Goal: Information Seeking & Learning: Learn about a topic

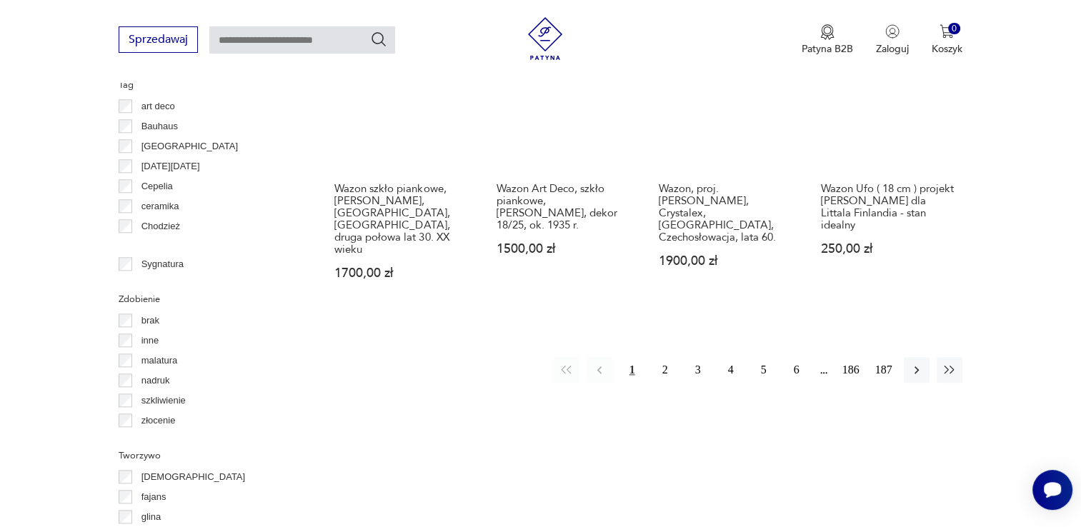
scroll to position [1521, 0]
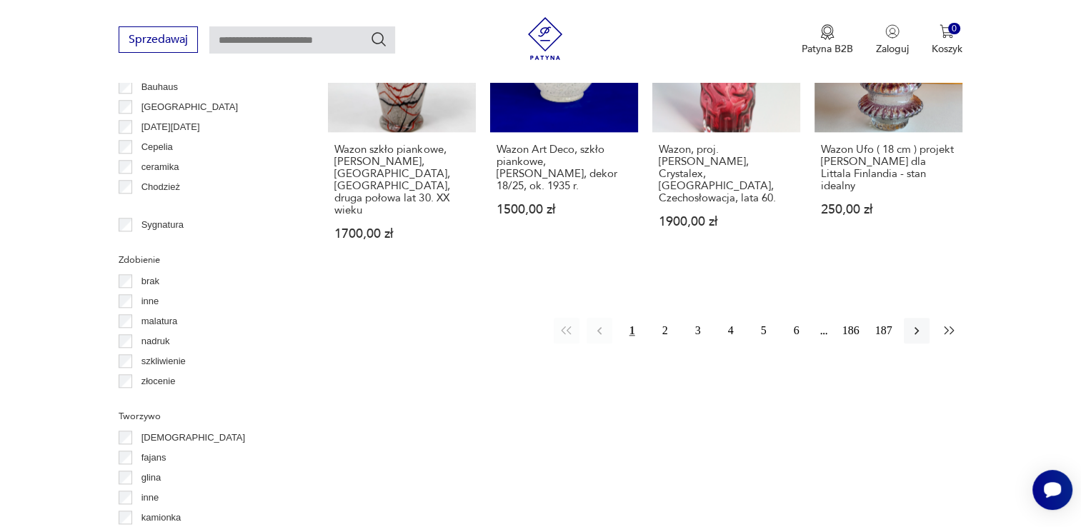
click at [948, 324] on icon "button" at bounding box center [950, 331] width 14 height 14
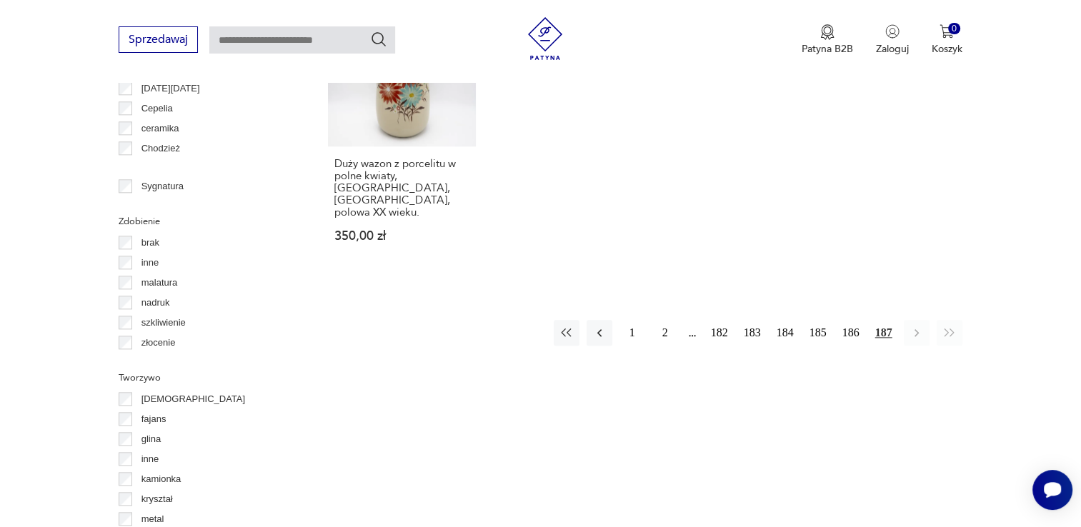
scroll to position [1594, 0]
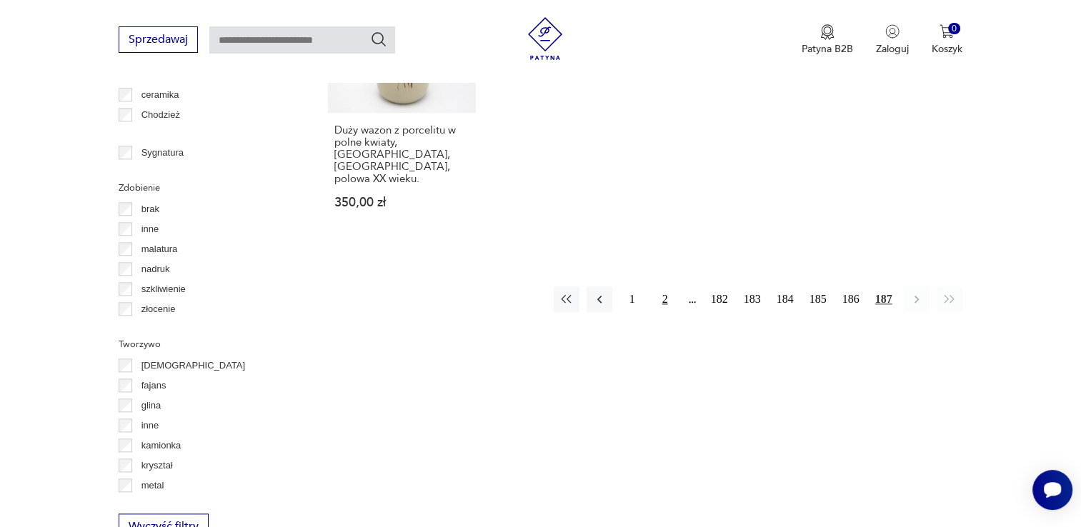
click at [666, 287] on button "2" at bounding box center [665, 300] width 26 height 26
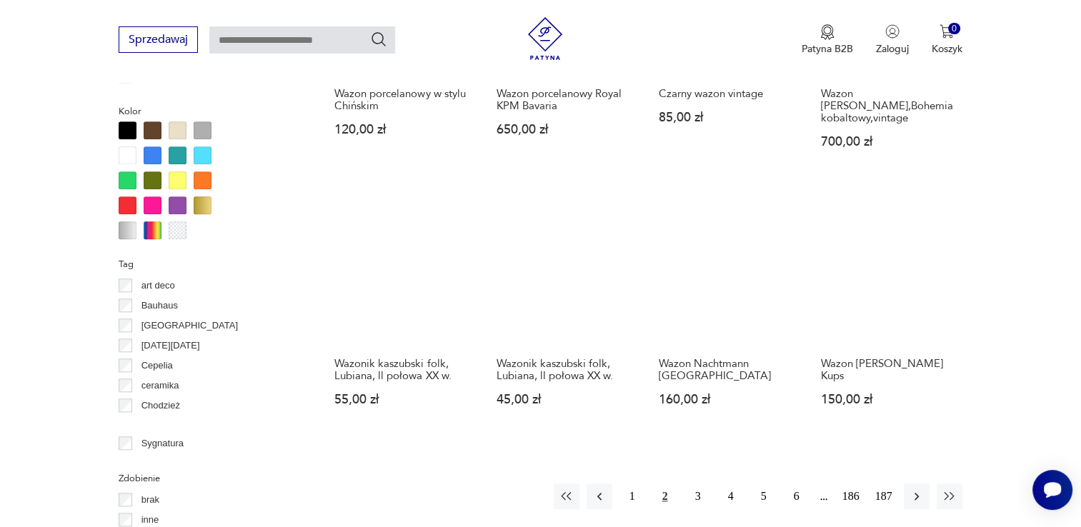
scroll to position [1308, 0]
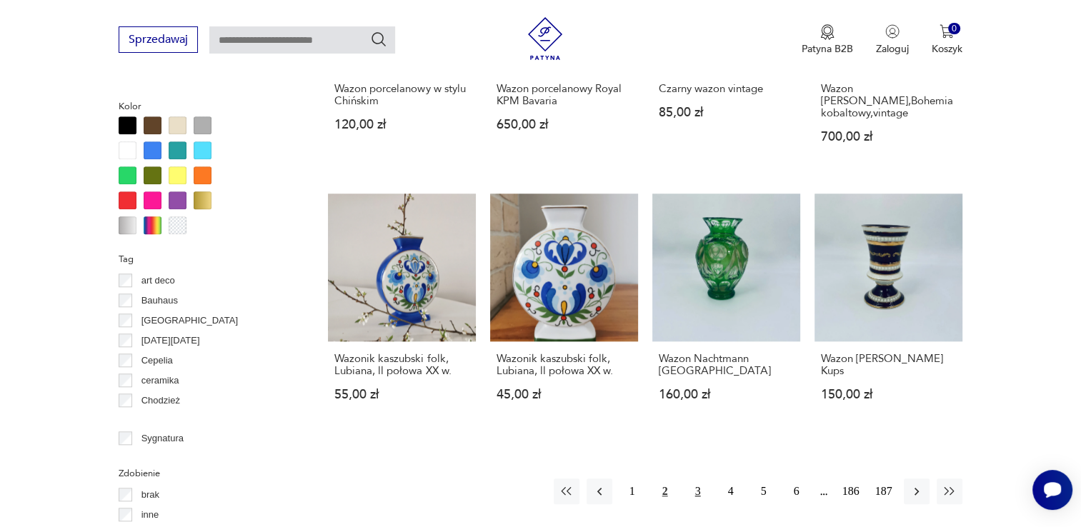
click at [698, 479] on button "3" at bounding box center [698, 492] width 26 height 26
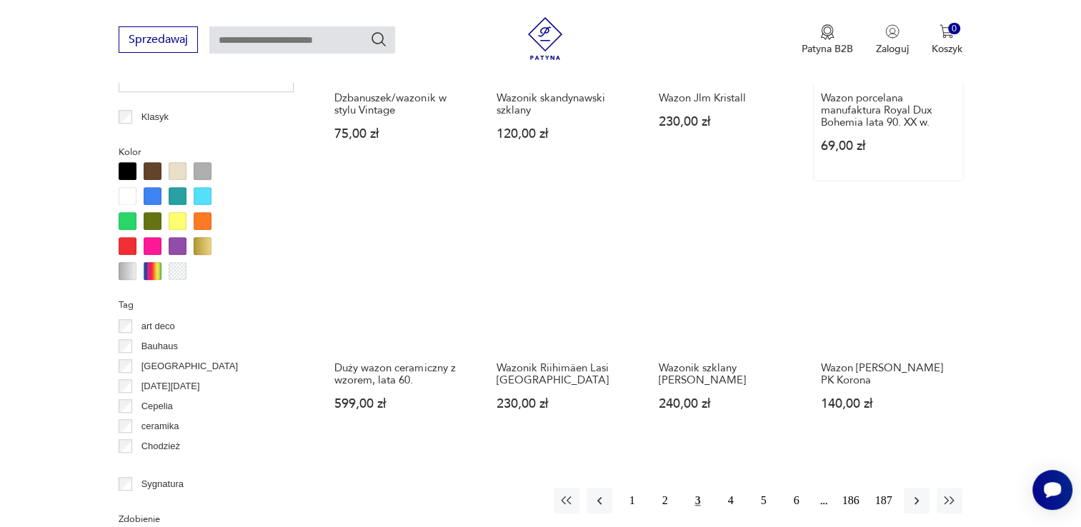
scroll to position [1308, 0]
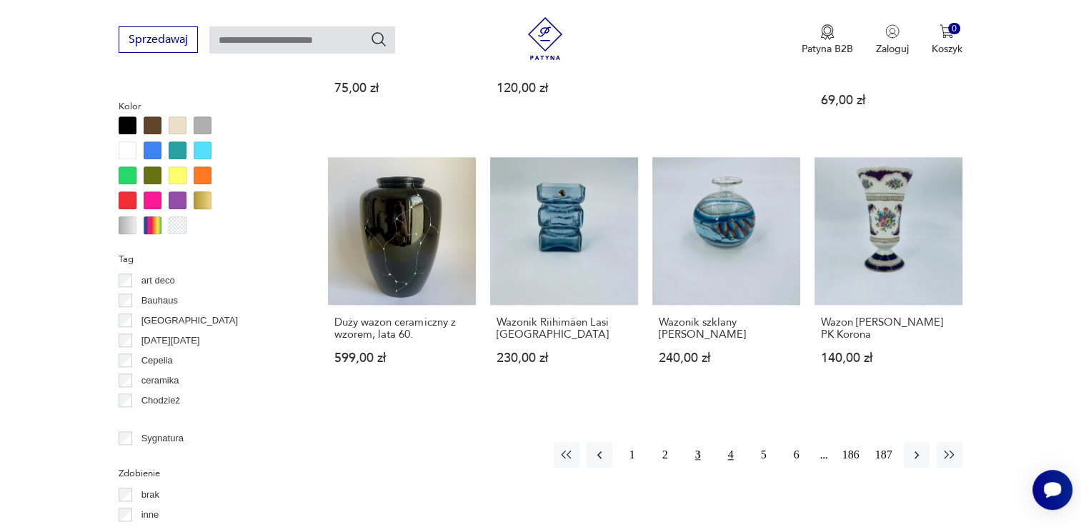
click at [727, 457] on button "4" at bounding box center [731, 455] width 26 height 26
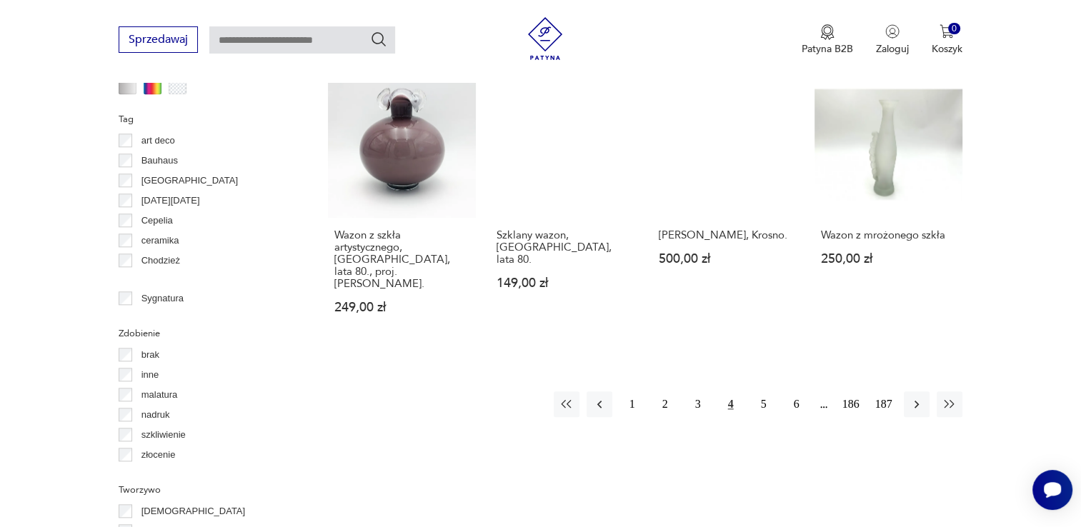
scroll to position [1451, 0]
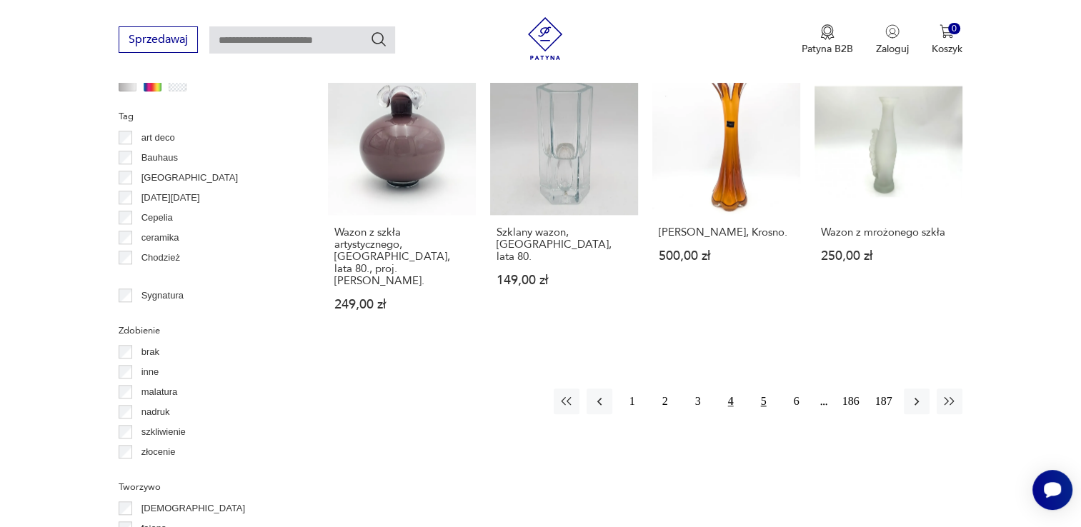
click at [767, 389] on button "5" at bounding box center [764, 402] width 26 height 26
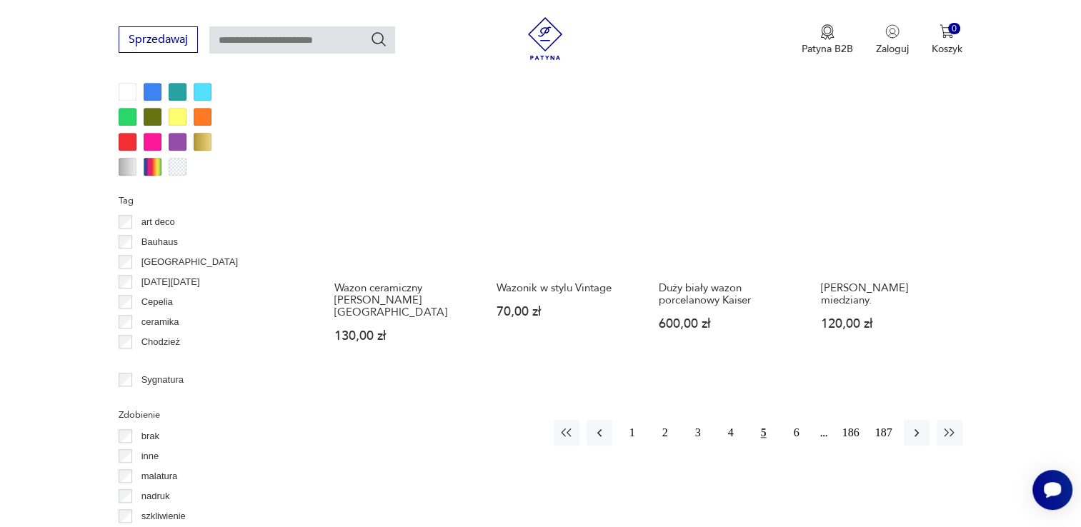
scroll to position [1451, 0]
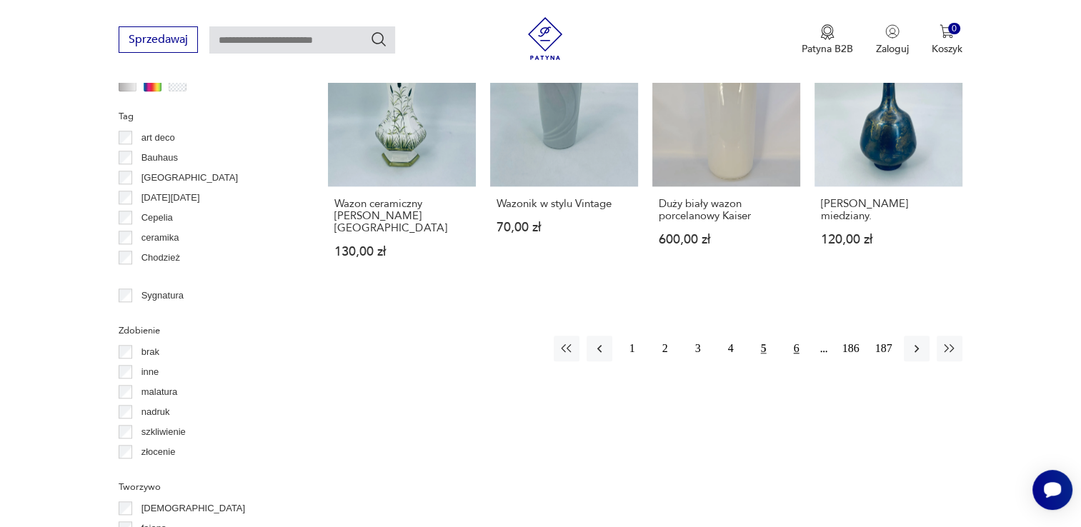
click at [800, 336] on button "6" at bounding box center [797, 349] width 26 height 26
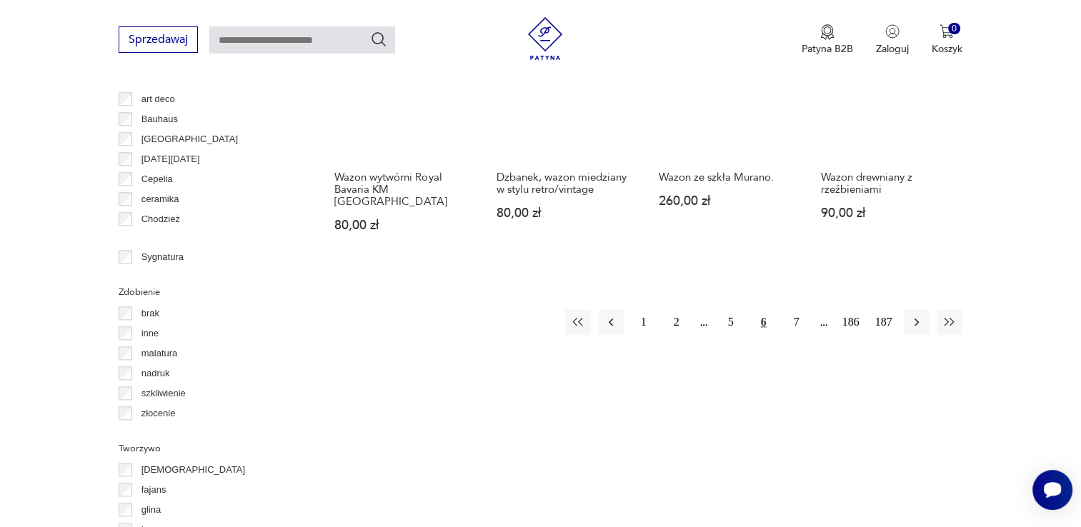
scroll to position [1522, 0]
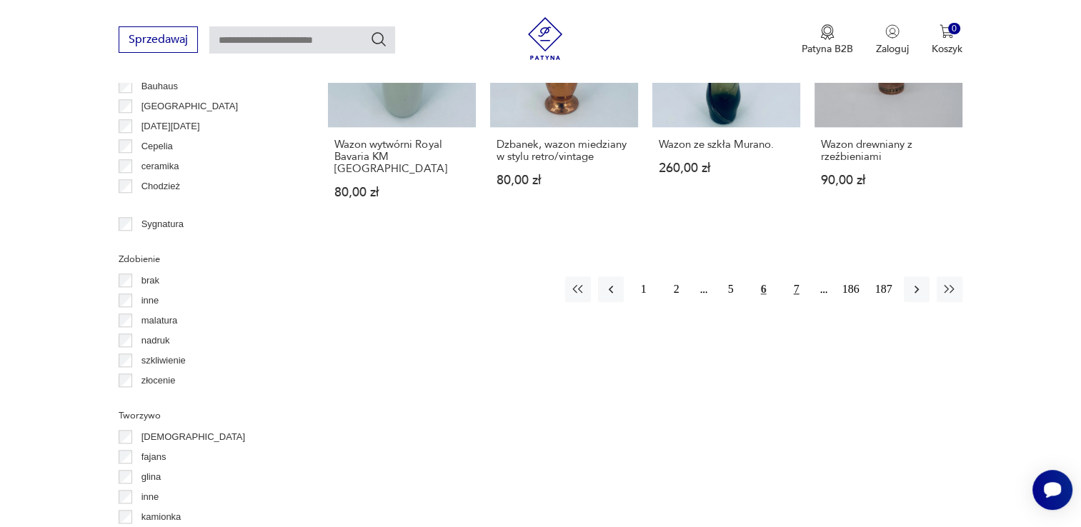
click at [802, 277] on button "7" at bounding box center [797, 290] width 26 height 26
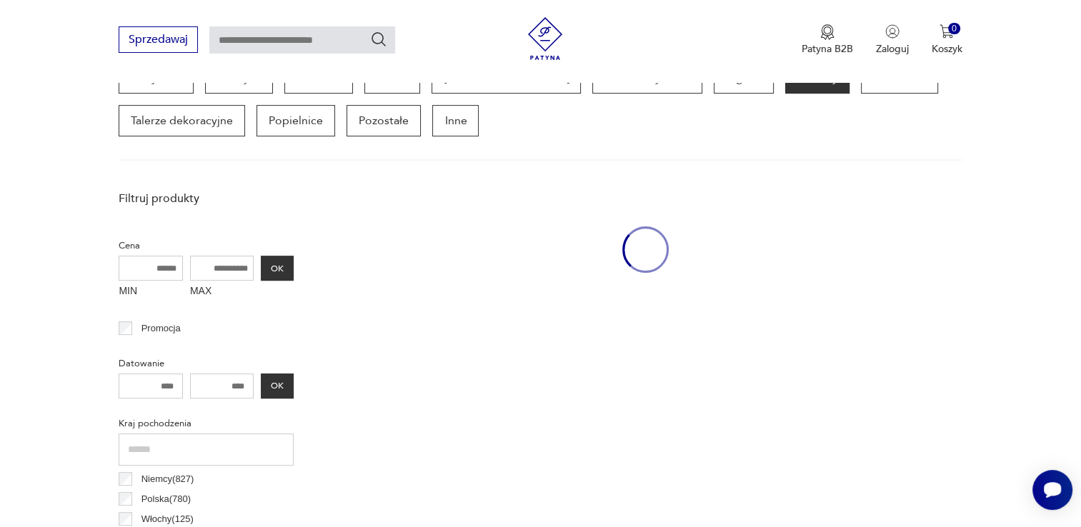
scroll to position [379, 0]
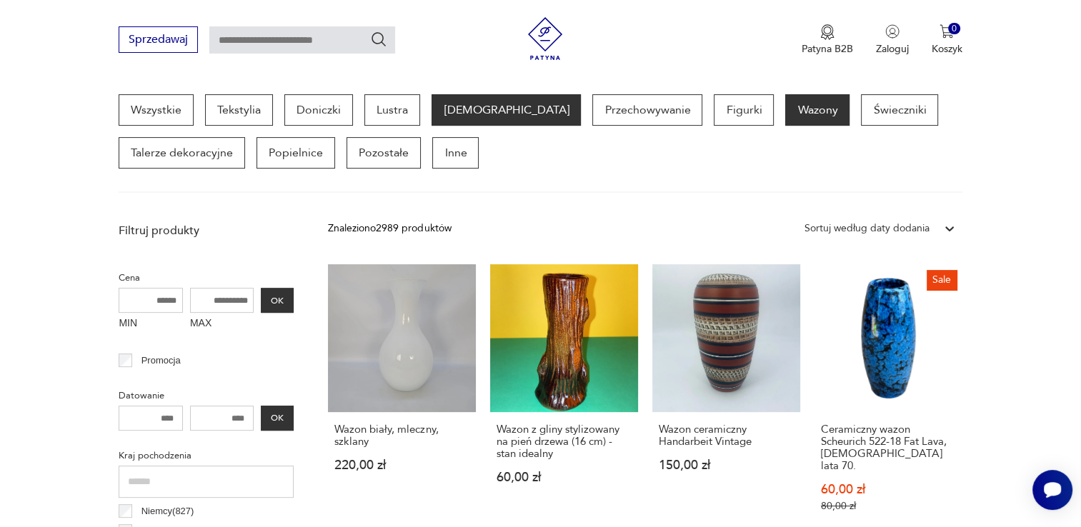
click at [462, 110] on p "[DEMOGRAPHIC_DATA]" at bounding box center [506, 109] width 149 height 31
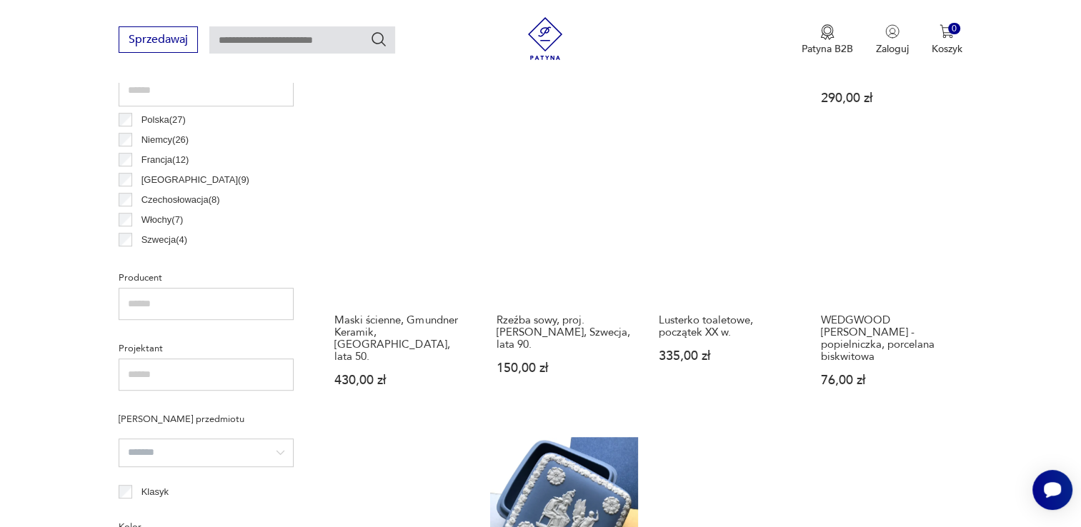
scroll to position [736, 0]
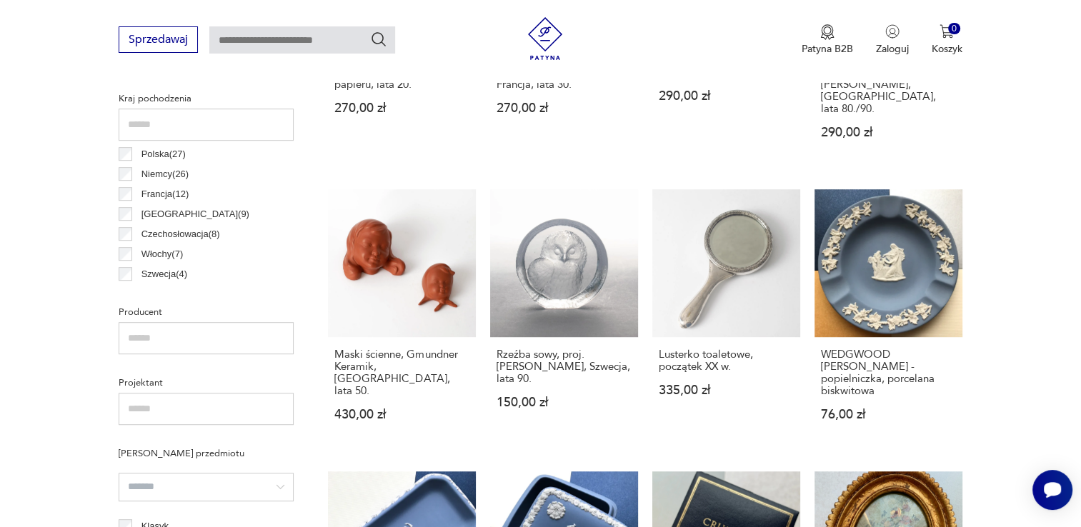
click at [227, 45] on input "text" at bounding box center [302, 39] width 186 height 27
type input "**********"
click at [381, 36] on icon "Szukaj" at bounding box center [378, 39] width 17 height 17
type input "**********"
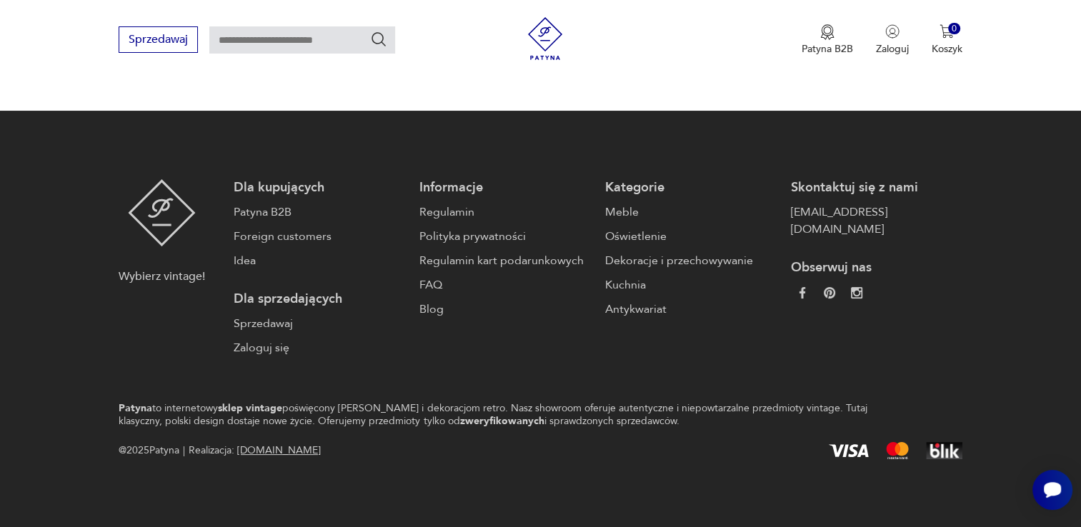
type input "**********"
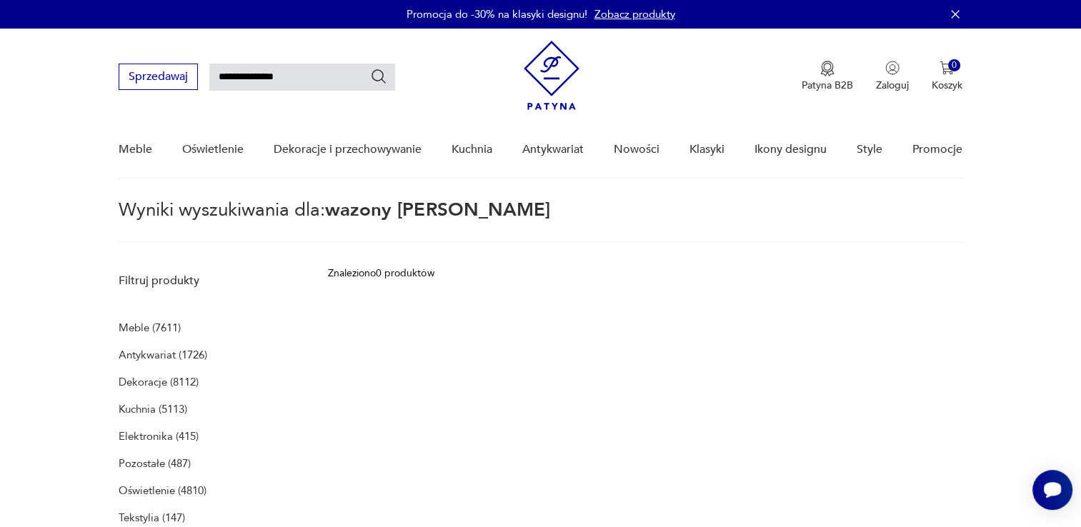
drag, startPoint x: 306, startPoint y: 82, endPoint x: 255, endPoint y: 94, distance: 52.2
click at [255, 94] on div "**********" at bounding box center [540, 70] width 843 height 82
type input "**********"
click at [383, 72] on icon "Szukaj" at bounding box center [378, 76] width 17 height 17
type input "**********"
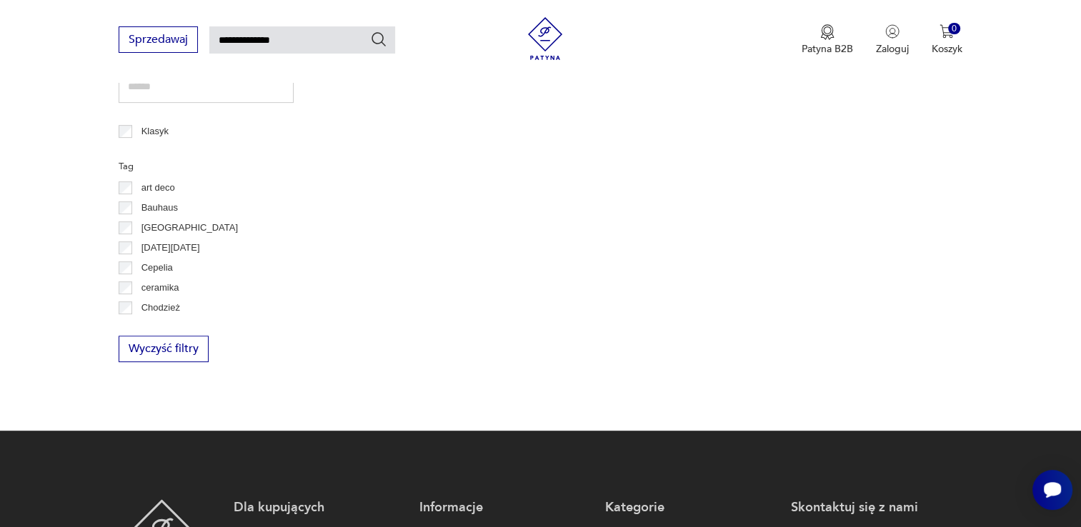
scroll to position [622, 0]
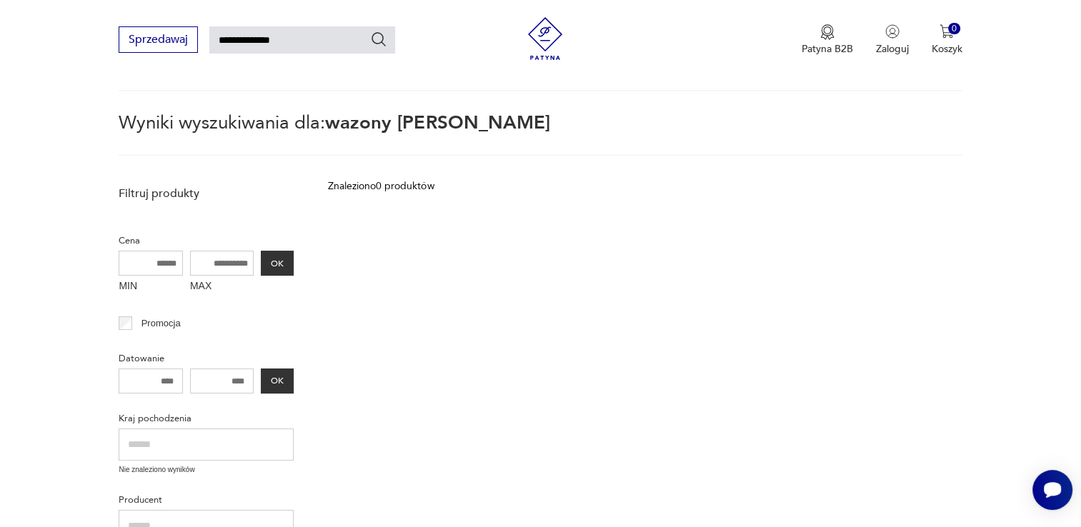
scroll to position [51, 0]
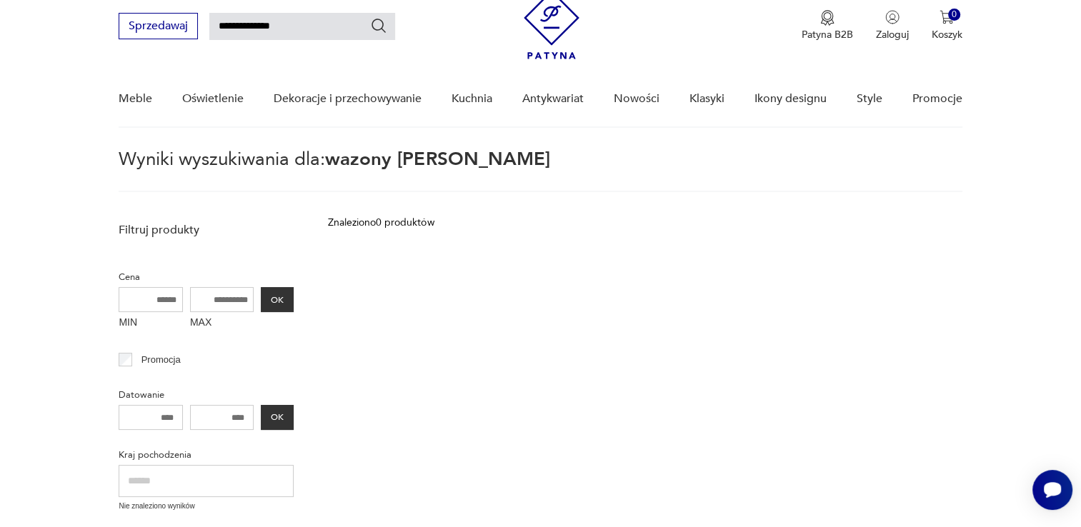
drag, startPoint x: 329, startPoint y: 29, endPoint x: 156, endPoint y: 41, distance: 173.4
click at [156, 41] on div "**********" at bounding box center [540, 19] width 843 height 82
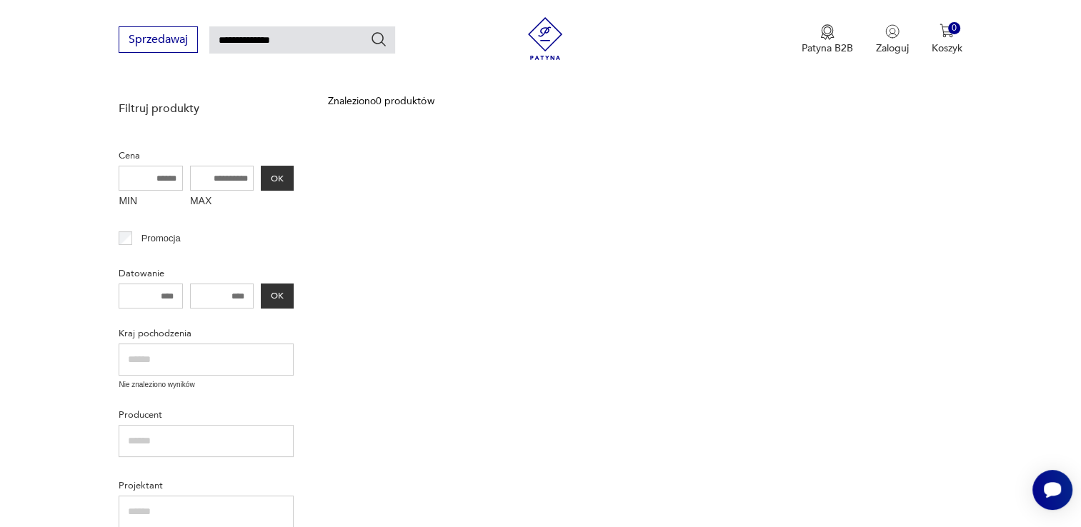
scroll to position [0, 0]
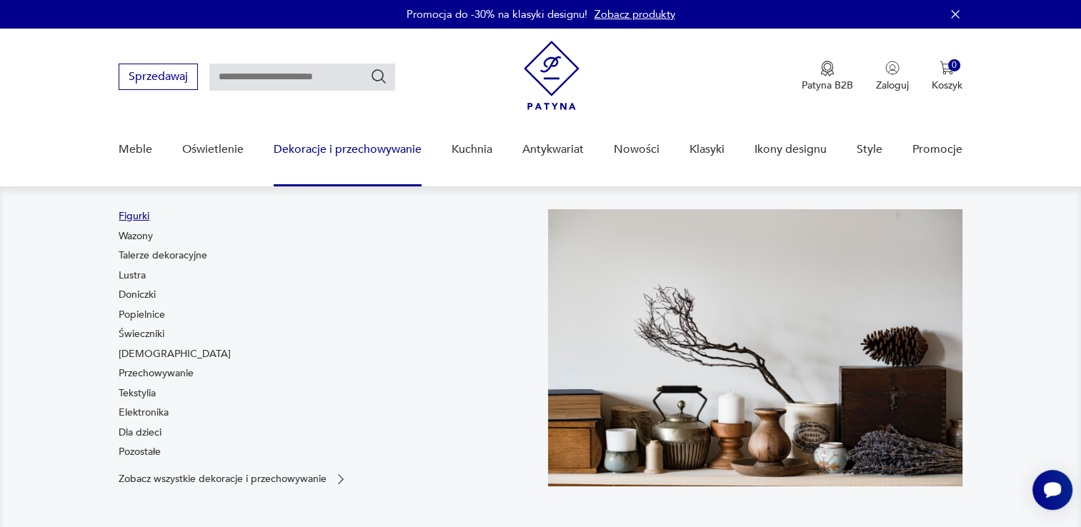
click at [124, 214] on link "Figurki" at bounding box center [134, 216] width 31 height 14
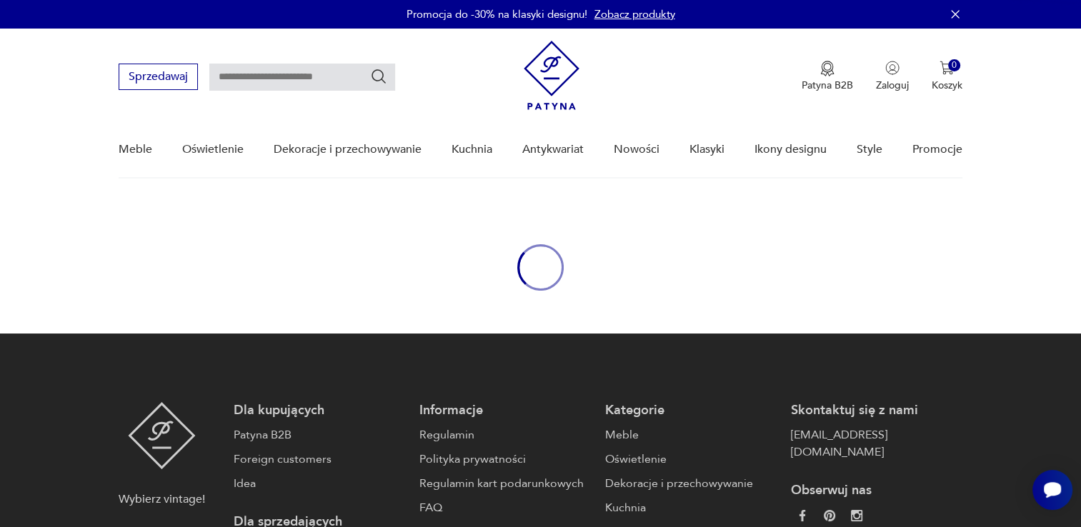
click at [127, 213] on div "oval-loading" at bounding box center [540, 268] width 1081 height 132
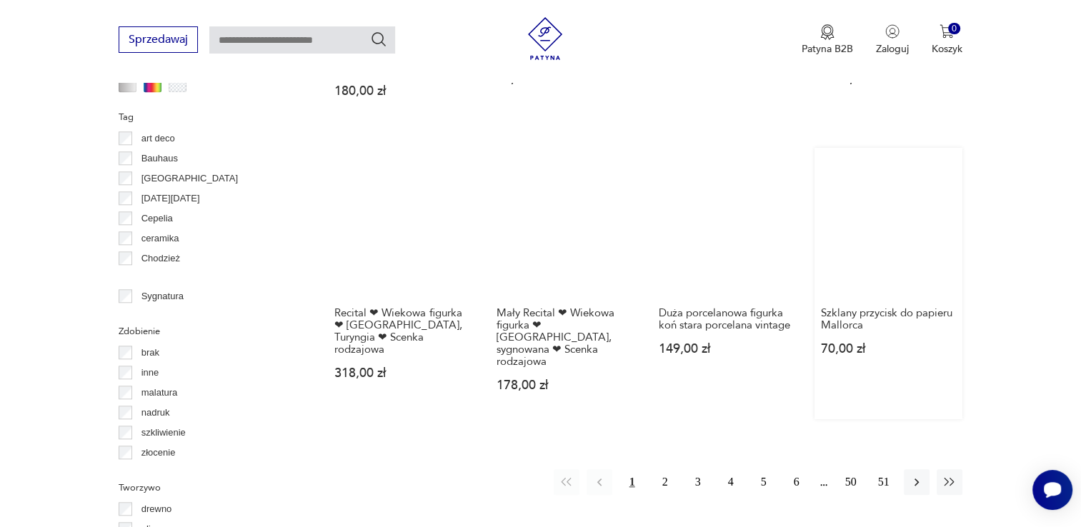
scroll to position [1450, 0]
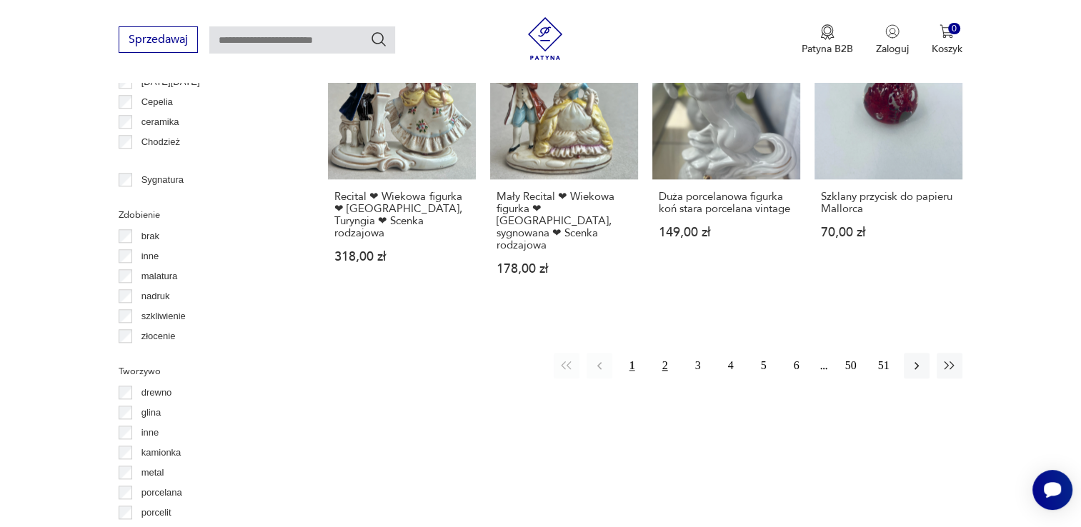
click at [662, 353] on button "2" at bounding box center [665, 366] width 26 height 26
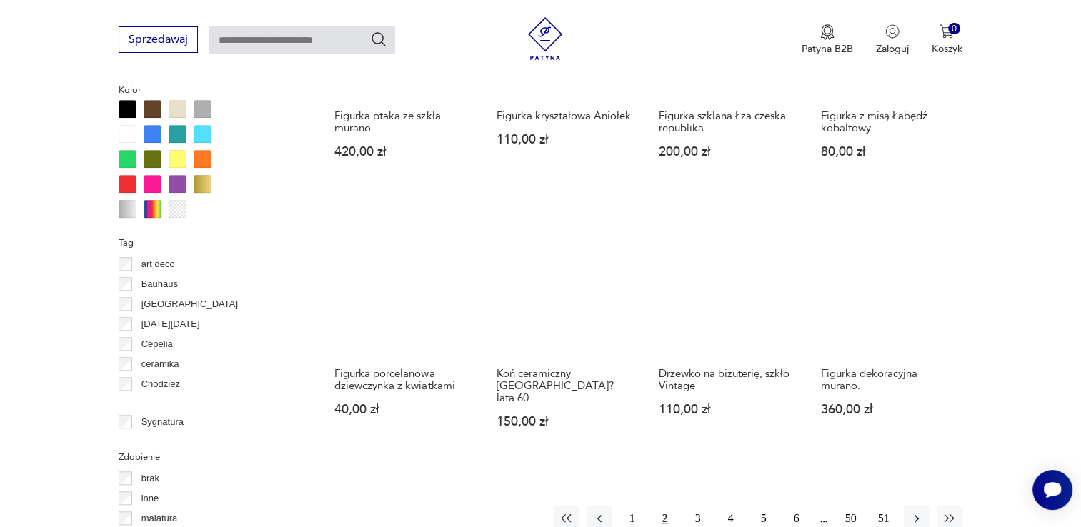
scroll to position [1236, 0]
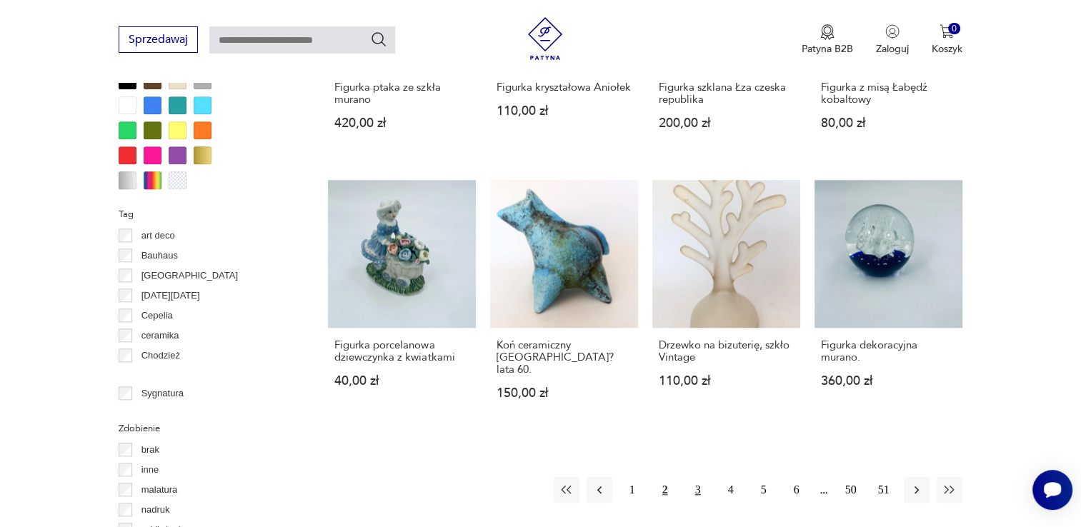
click at [697, 477] on button "3" at bounding box center [698, 490] width 26 height 26
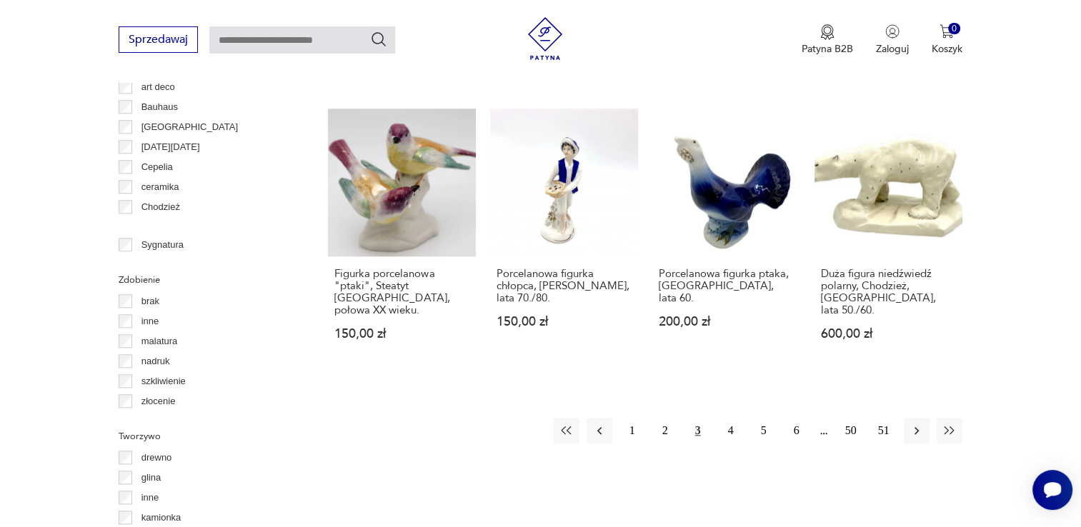
scroll to position [1451, 0]
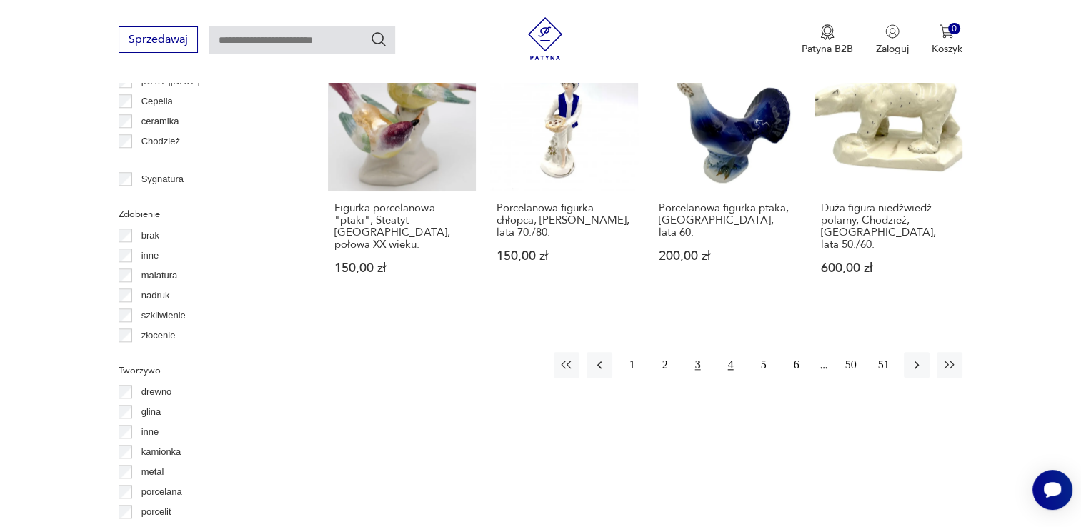
click at [733, 352] on button "4" at bounding box center [731, 365] width 26 height 26
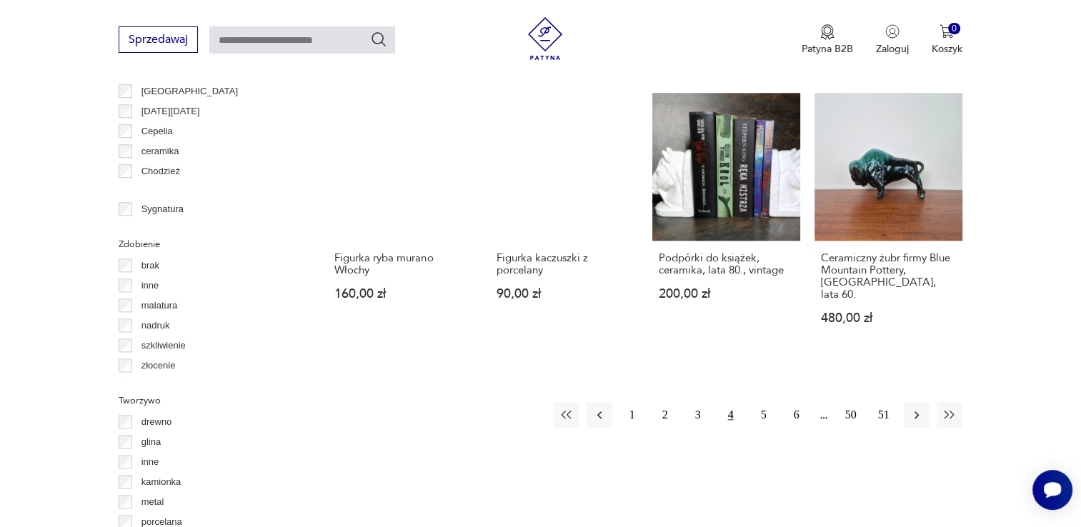
scroll to position [1522, 0]
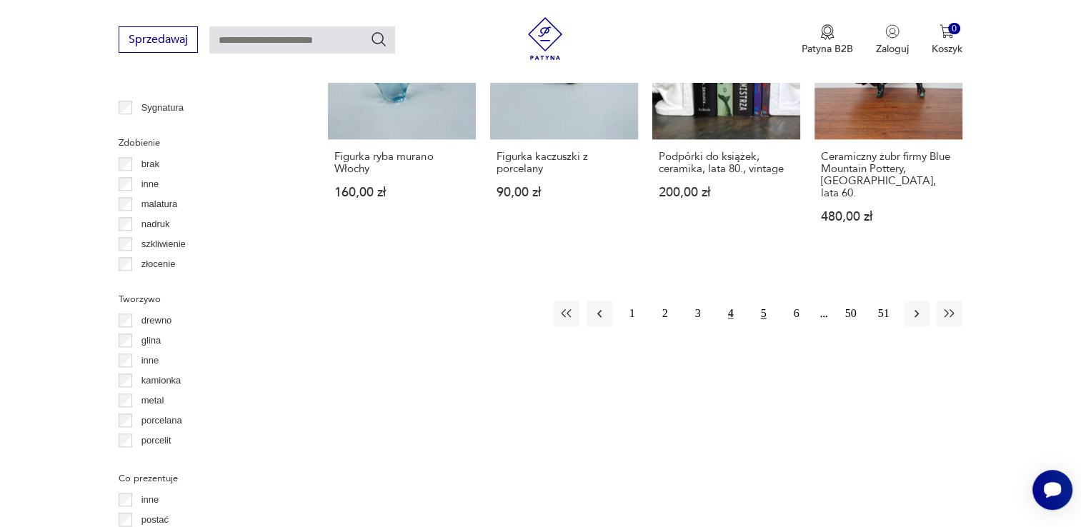
click at [766, 301] on button "5" at bounding box center [764, 314] width 26 height 26
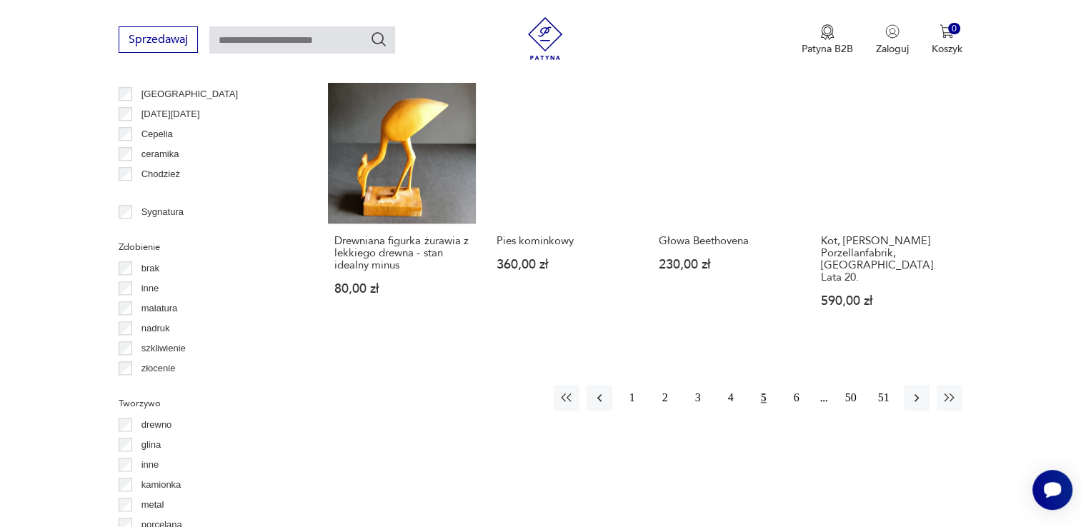
scroll to position [1451, 0]
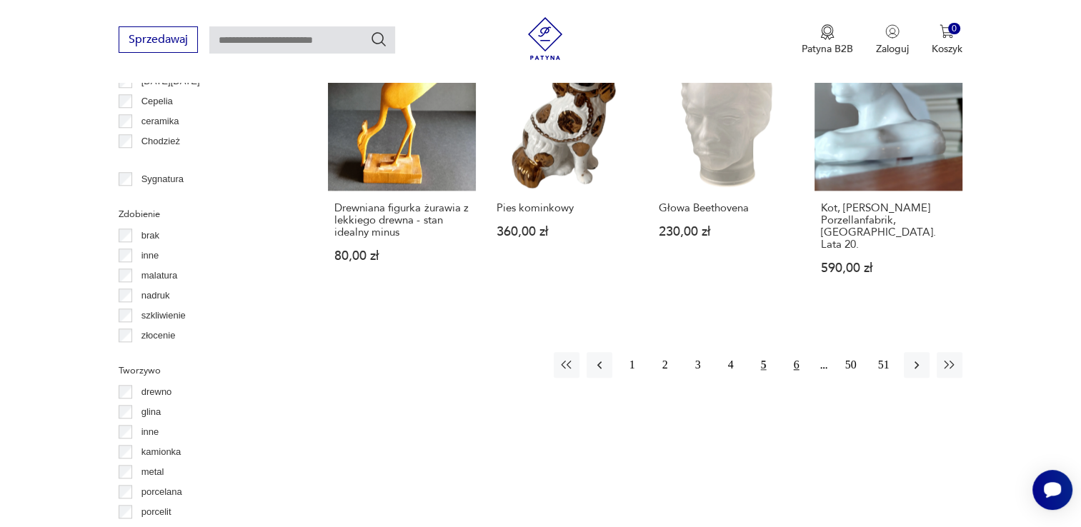
click at [797, 352] on button "6" at bounding box center [797, 365] width 26 height 26
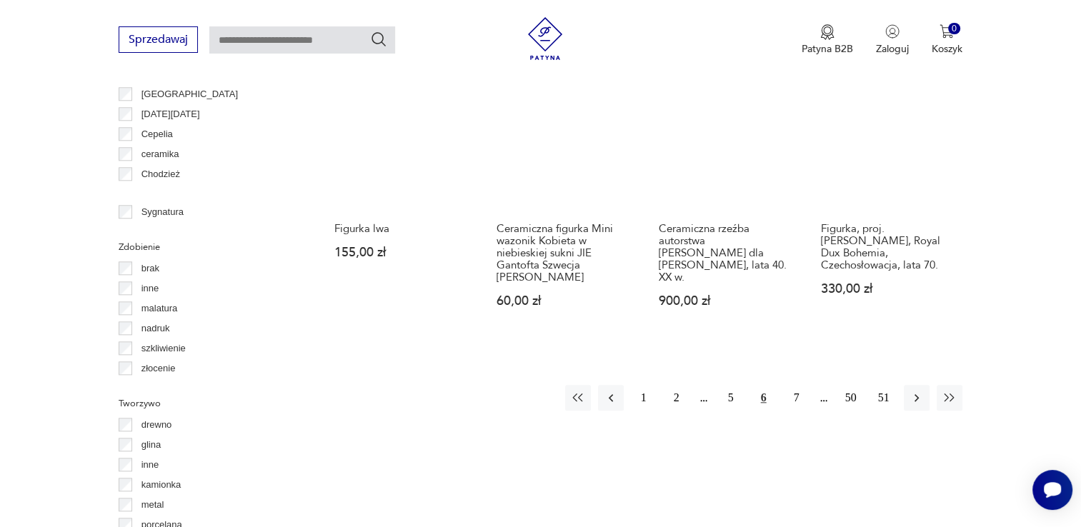
scroll to position [1451, 0]
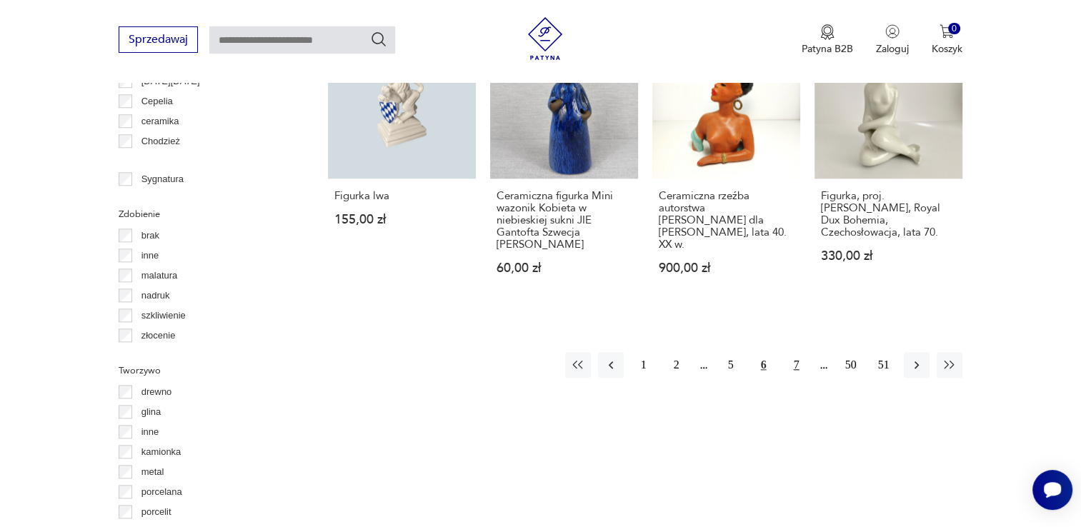
click at [797, 352] on button "7" at bounding box center [797, 365] width 26 height 26
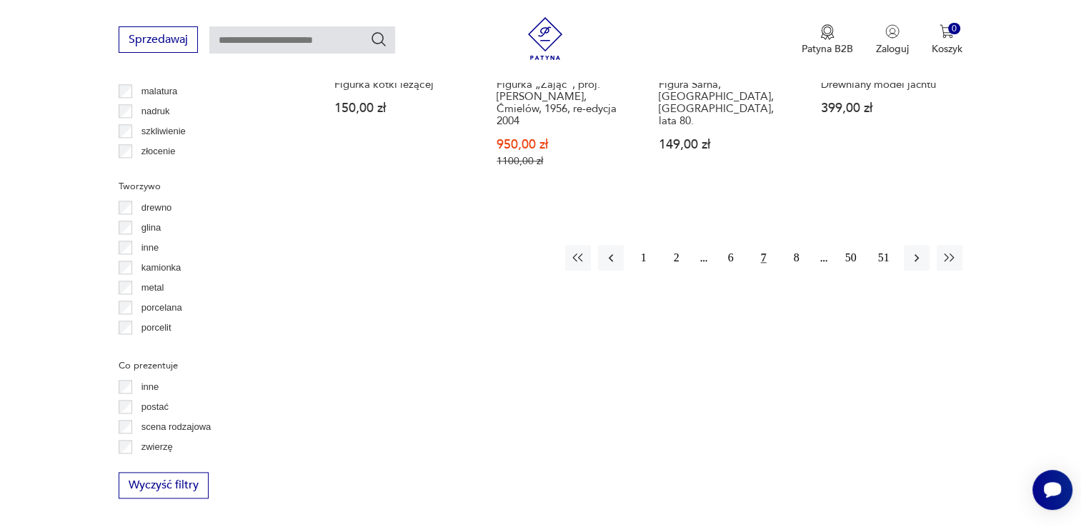
scroll to position [1665, 0]
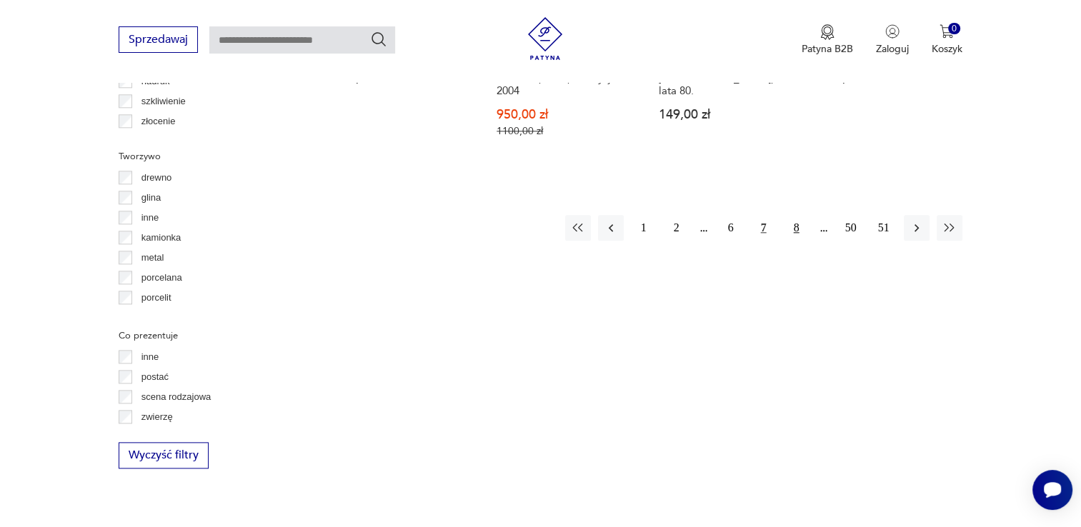
click at [796, 215] on button "8" at bounding box center [797, 228] width 26 height 26
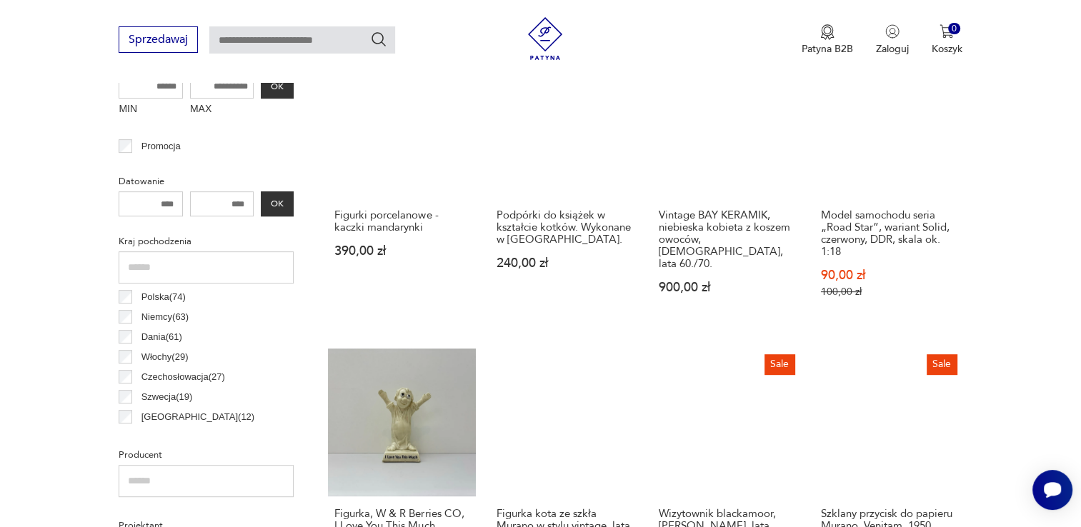
scroll to position [665, 0]
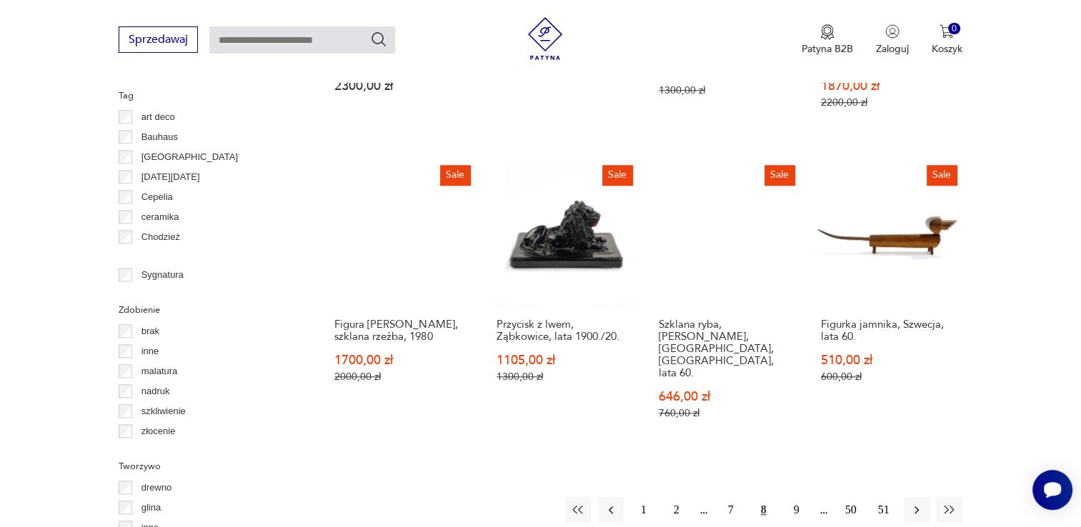
scroll to position [1379, 0]
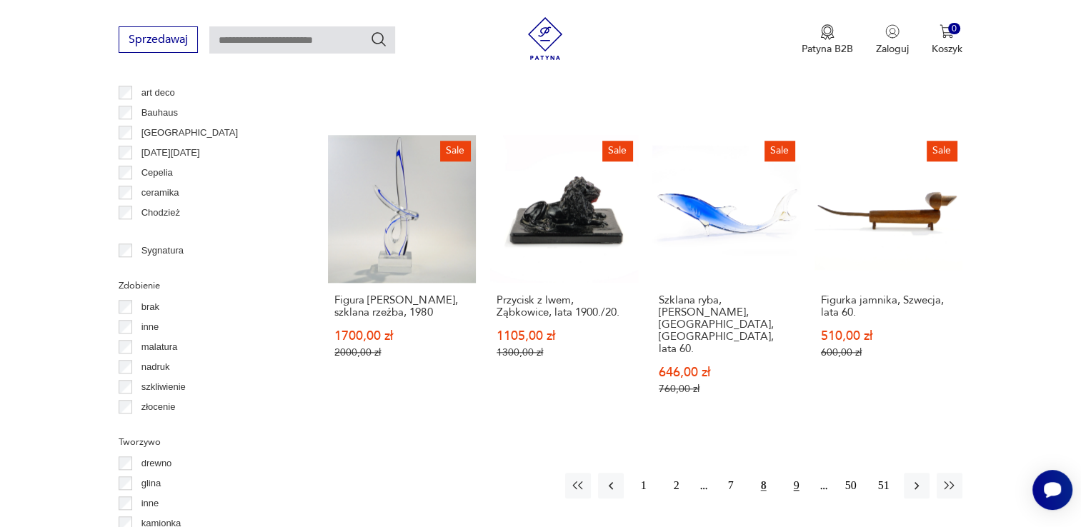
click at [805, 473] on button "9" at bounding box center [797, 486] width 26 height 26
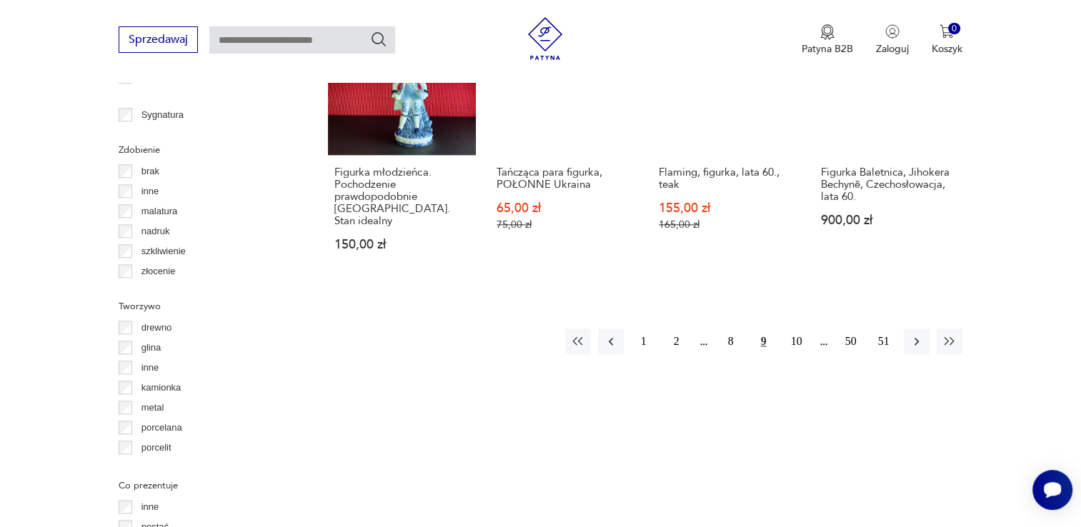
scroll to position [1522, 0]
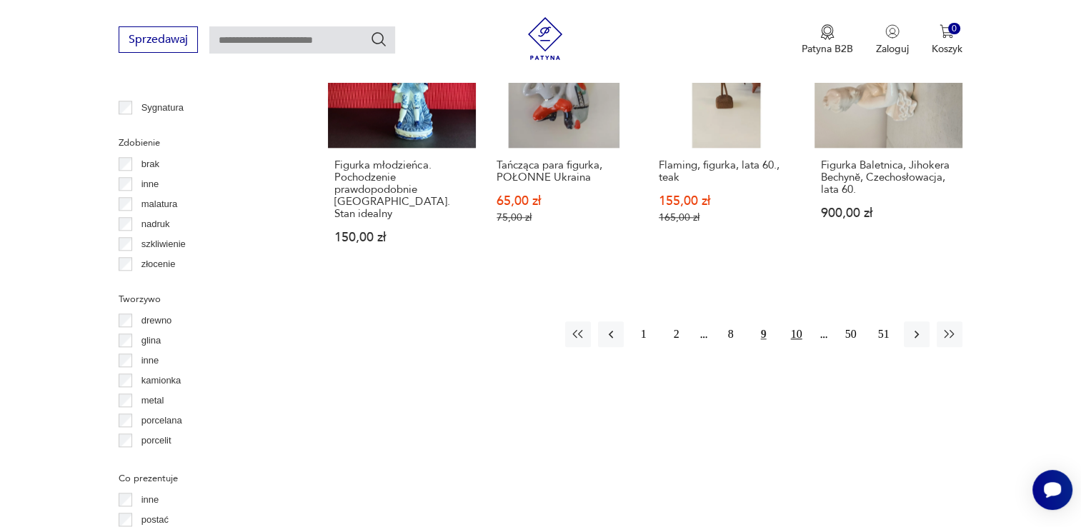
click at [799, 322] on button "10" at bounding box center [797, 335] width 26 height 26
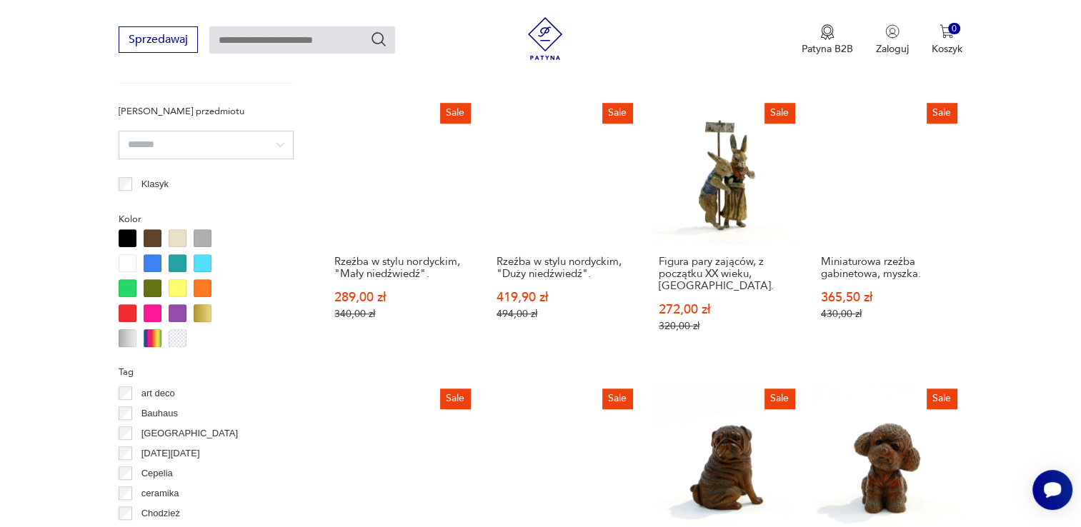
scroll to position [1308, 0]
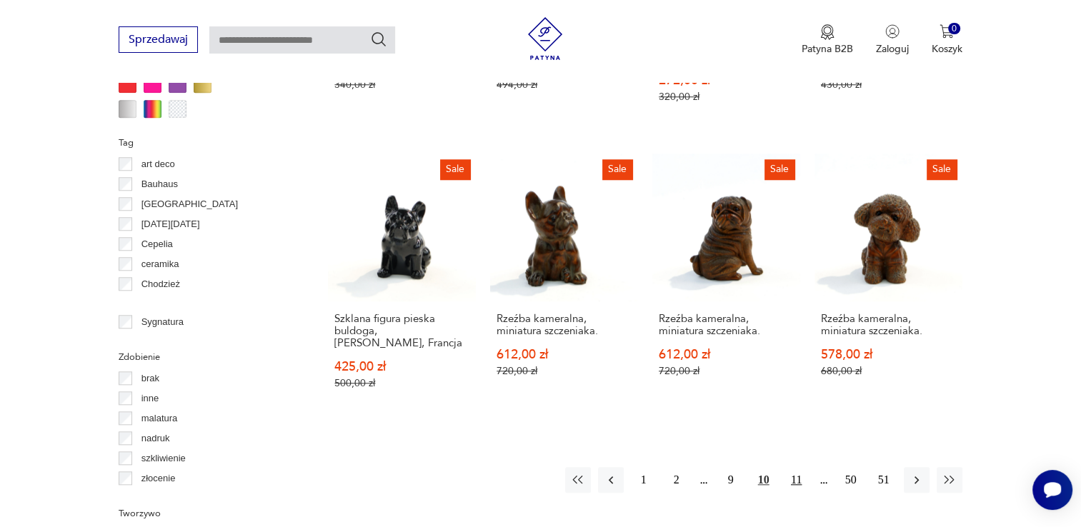
click at [792, 467] on button "11" at bounding box center [797, 480] width 26 height 26
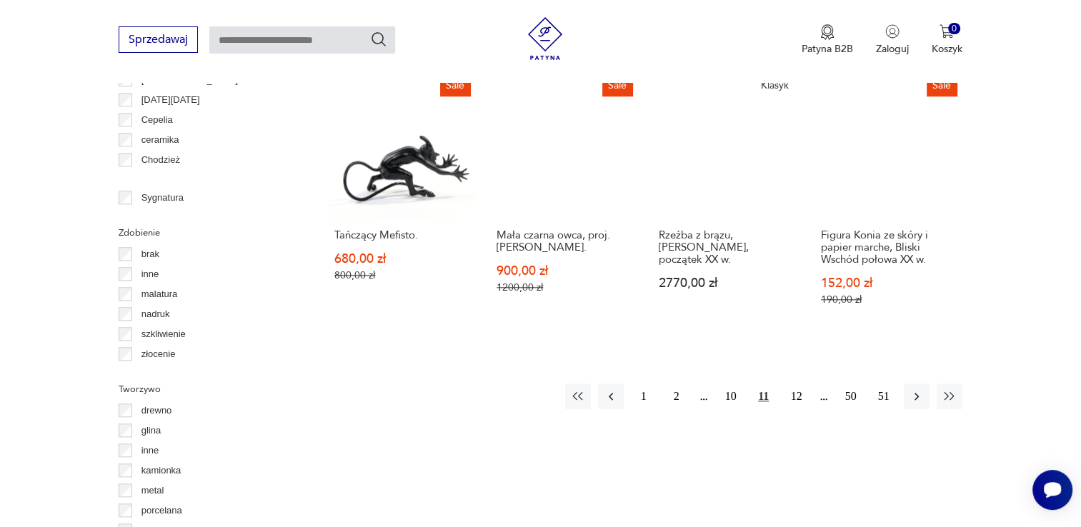
scroll to position [1451, 0]
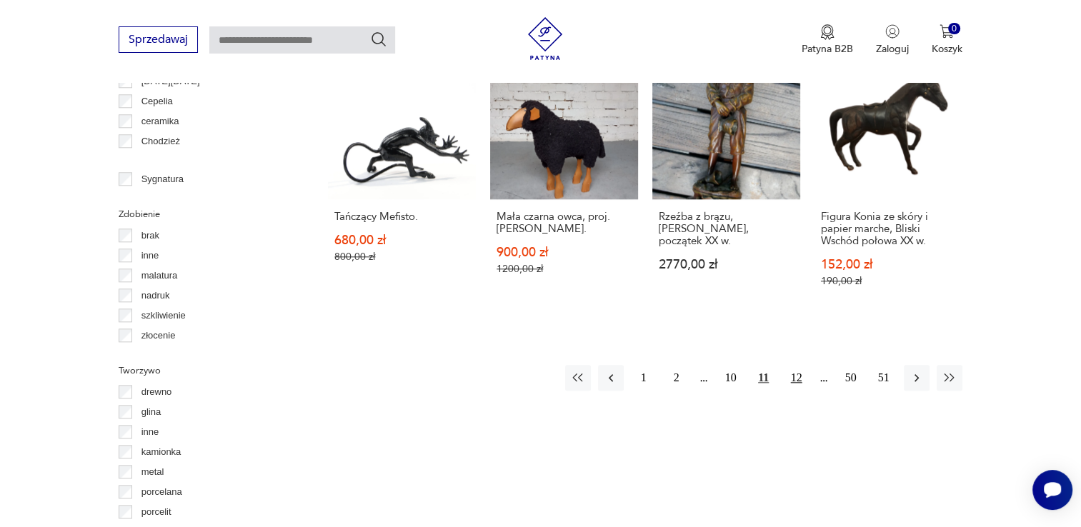
click at [795, 367] on button "12" at bounding box center [797, 378] width 26 height 26
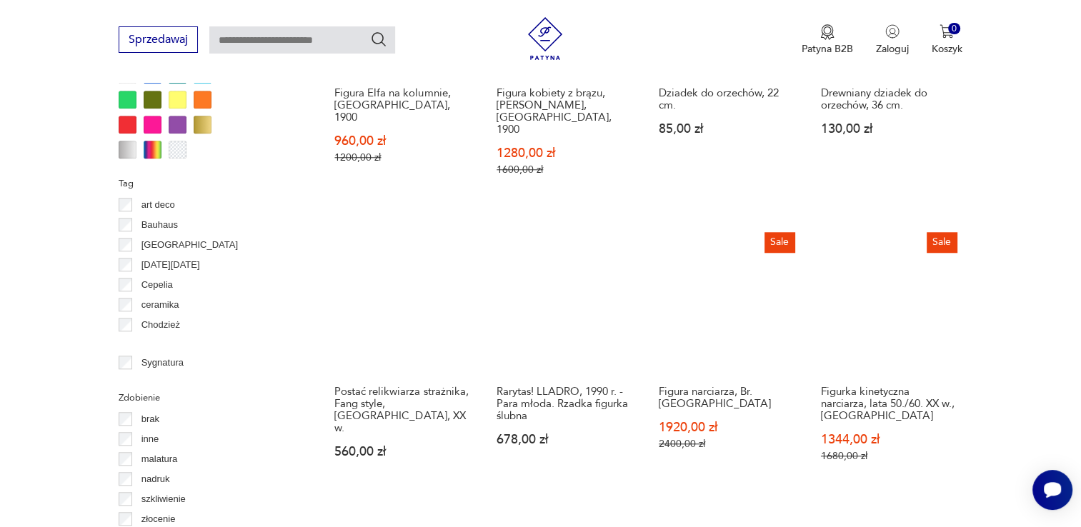
scroll to position [1308, 0]
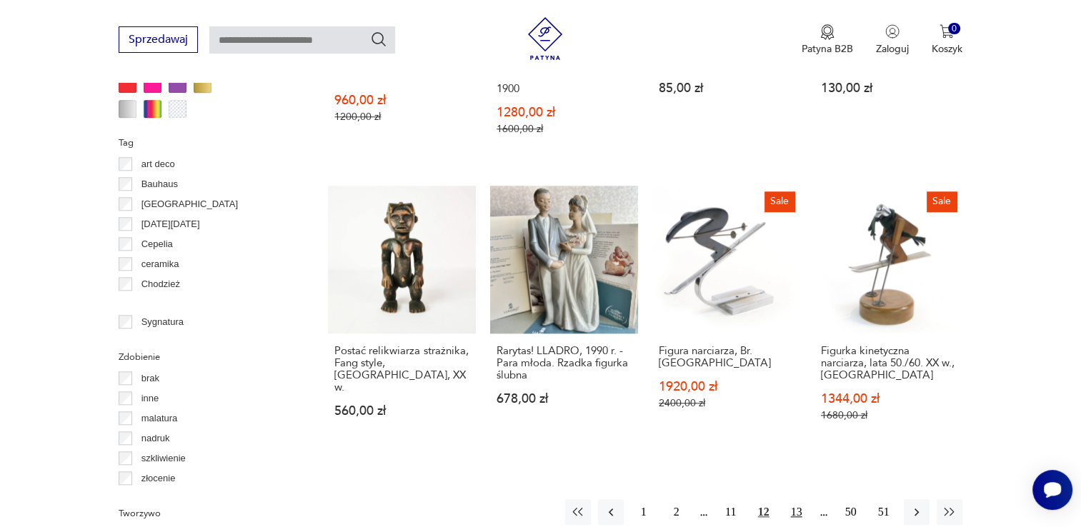
click at [797, 499] on button "13" at bounding box center [797, 512] width 26 height 26
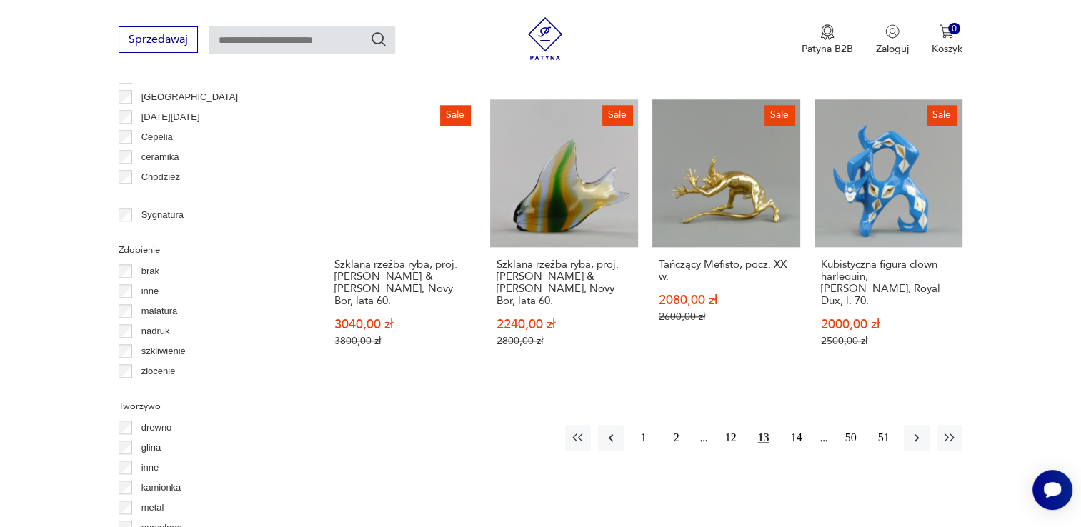
scroll to position [1594, 0]
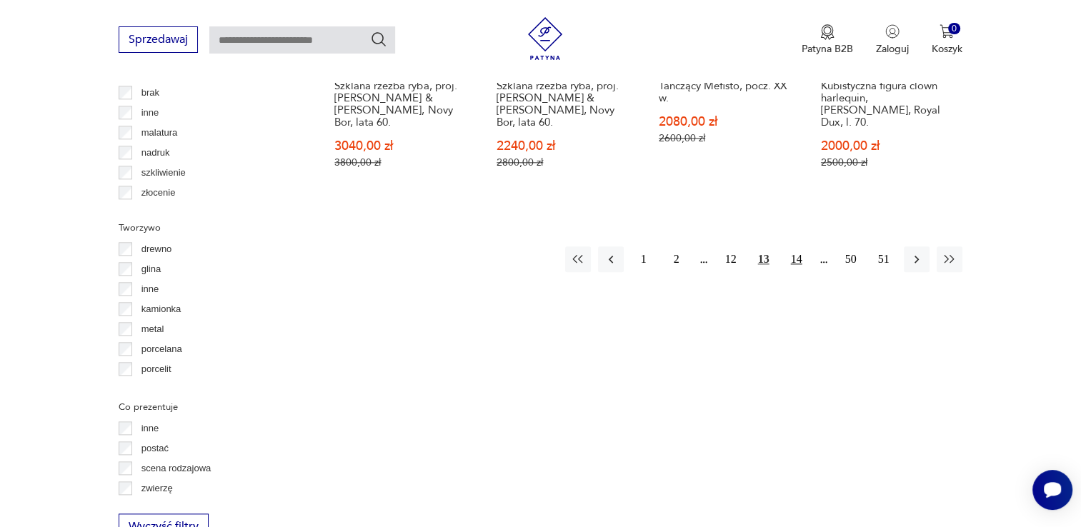
click at [797, 247] on button "14" at bounding box center [797, 260] width 26 height 26
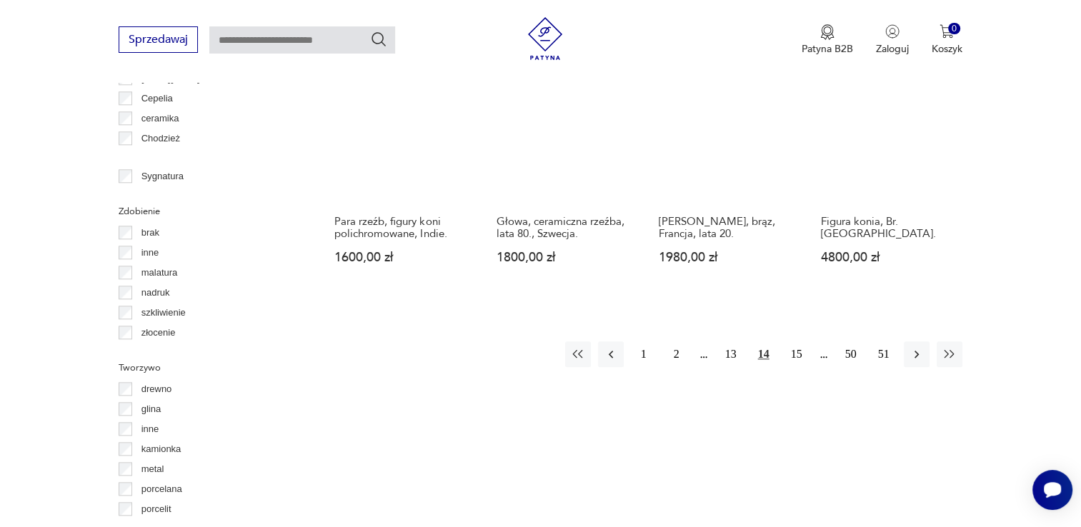
scroll to position [1522, 0]
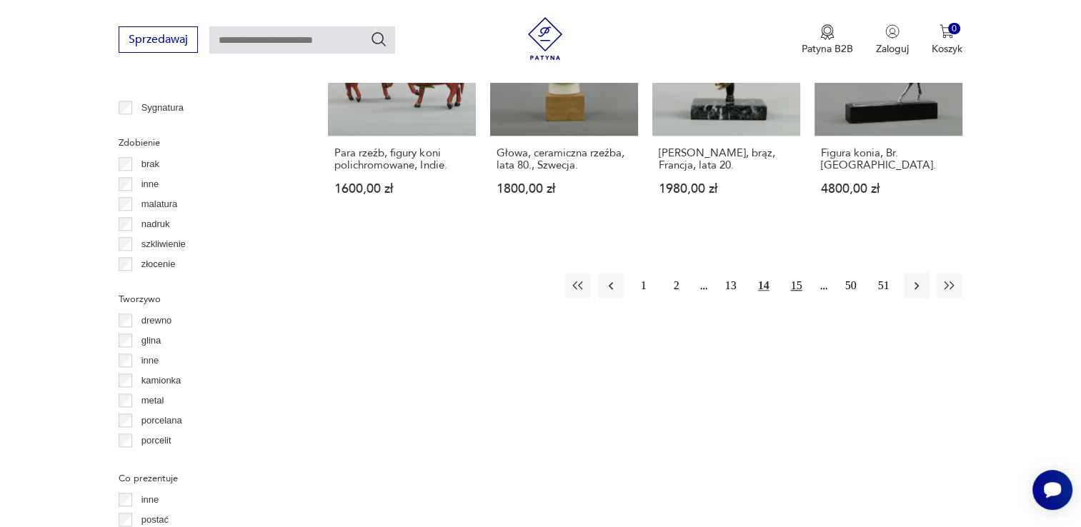
click at [804, 273] on button "15" at bounding box center [797, 286] width 26 height 26
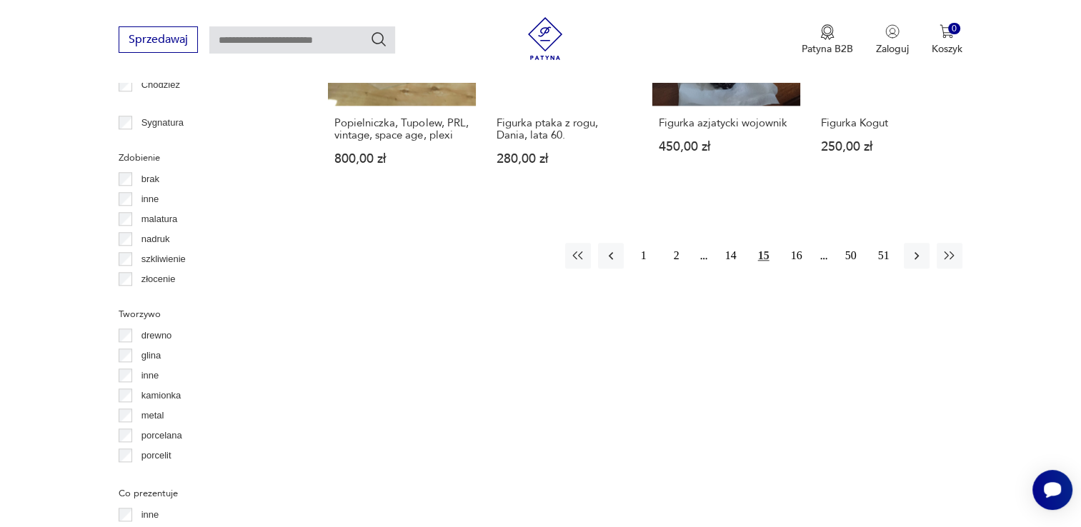
scroll to position [1522, 0]
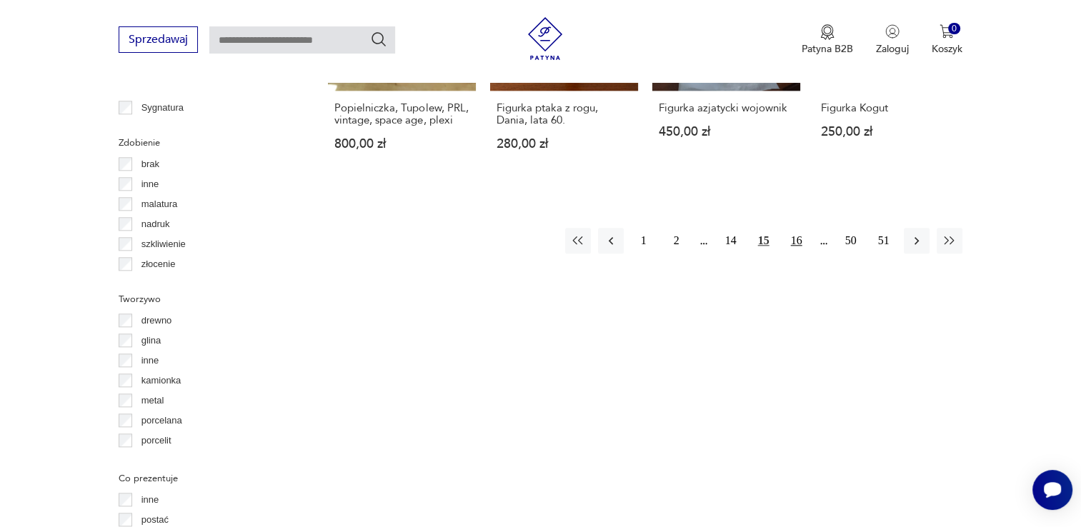
click at [797, 228] on button "16" at bounding box center [797, 241] width 26 height 26
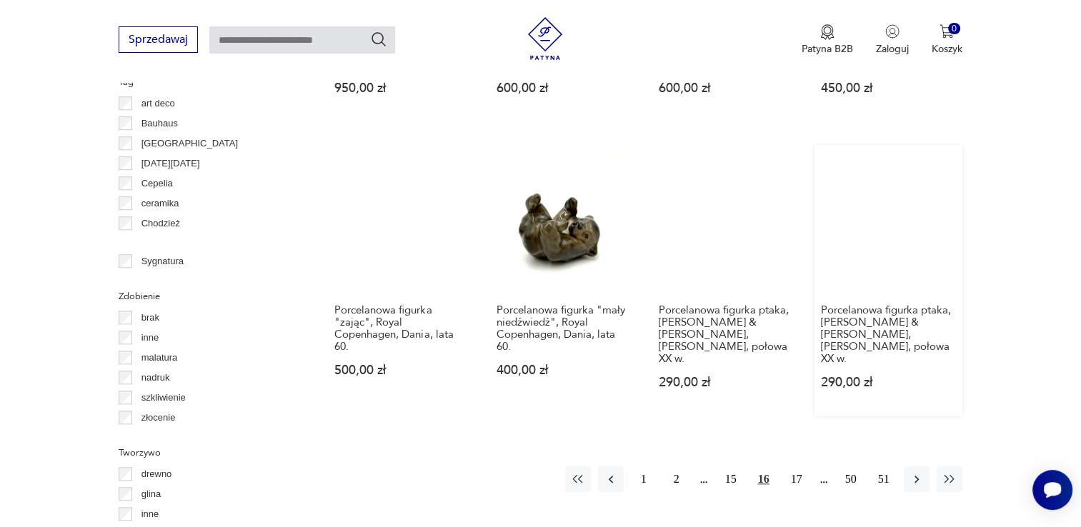
scroll to position [1451, 0]
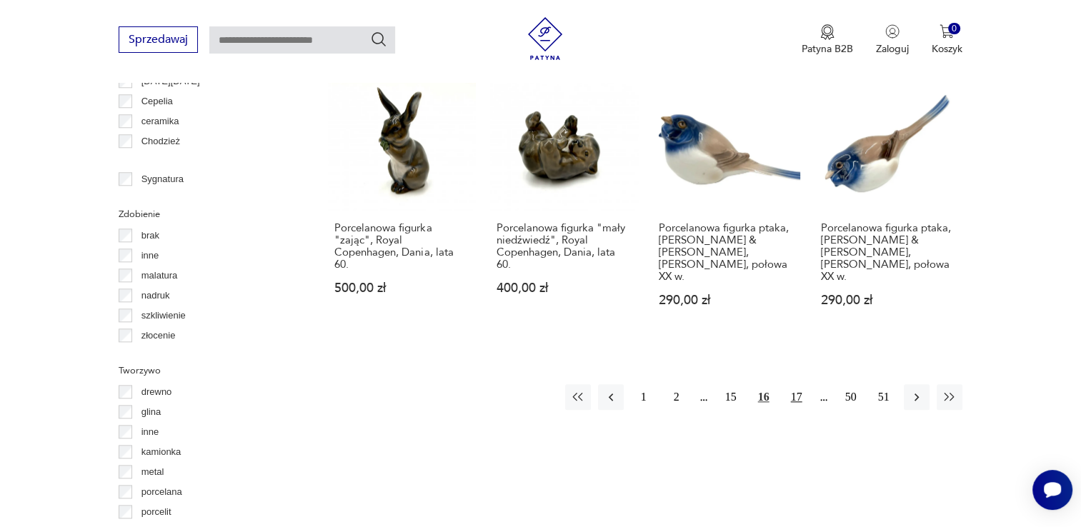
click at [795, 384] on button "17" at bounding box center [797, 397] width 26 height 26
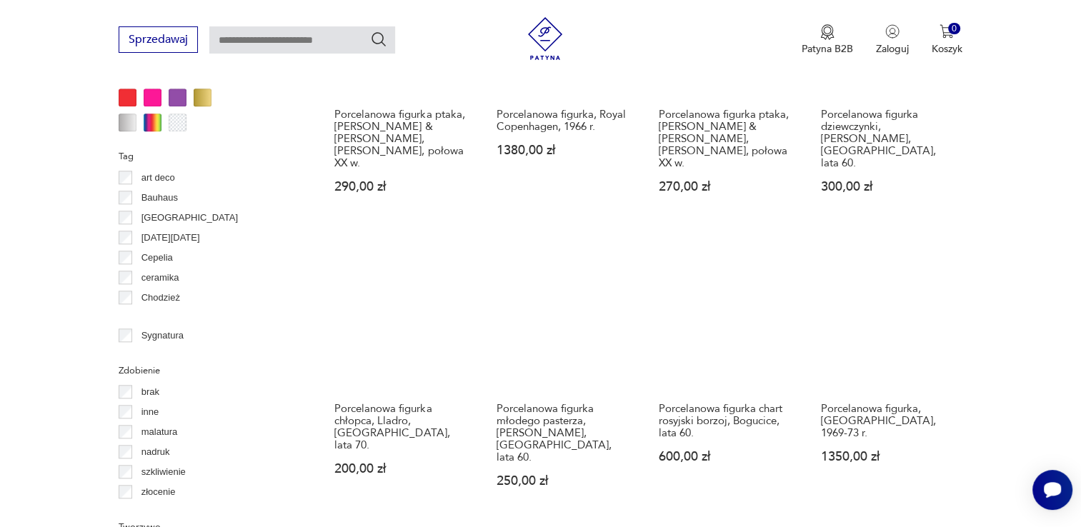
scroll to position [1451, 0]
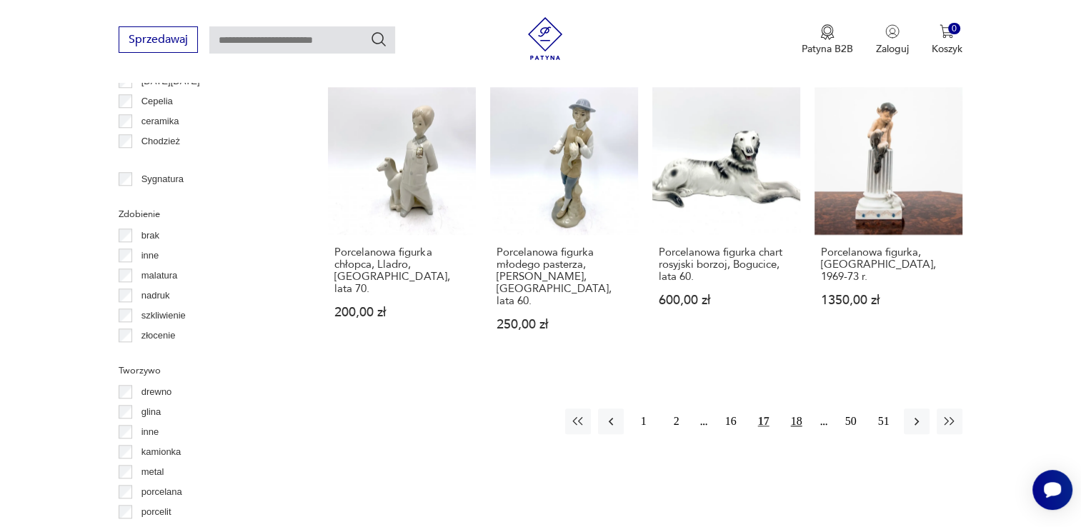
click at [795, 409] on button "18" at bounding box center [797, 422] width 26 height 26
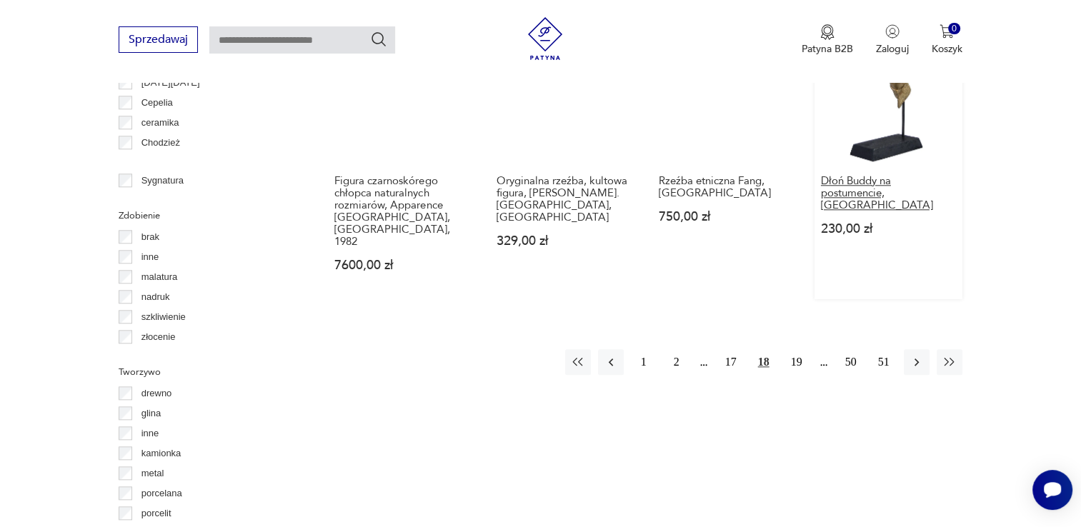
scroll to position [1522, 0]
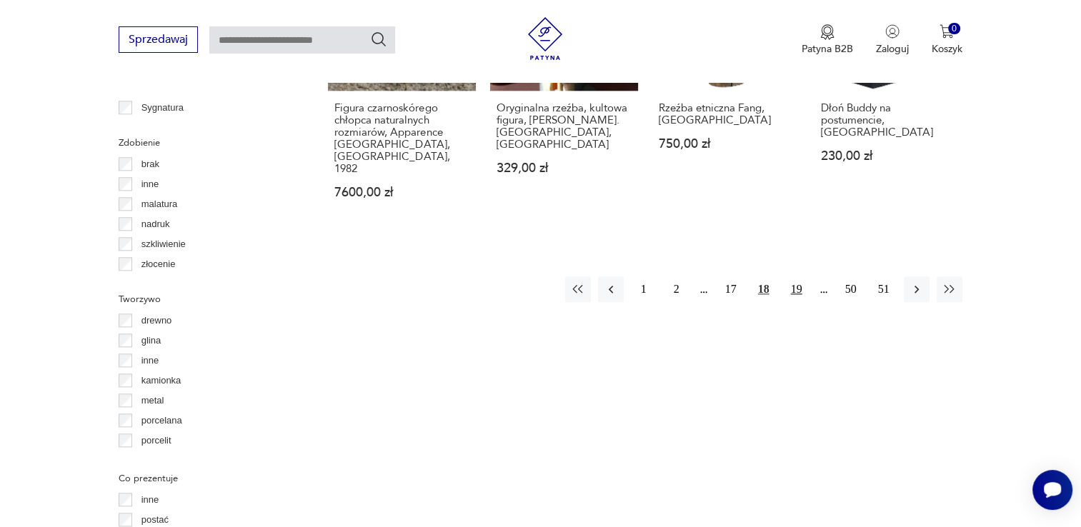
click at [797, 277] on button "19" at bounding box center [797, 290] width 26 height 26
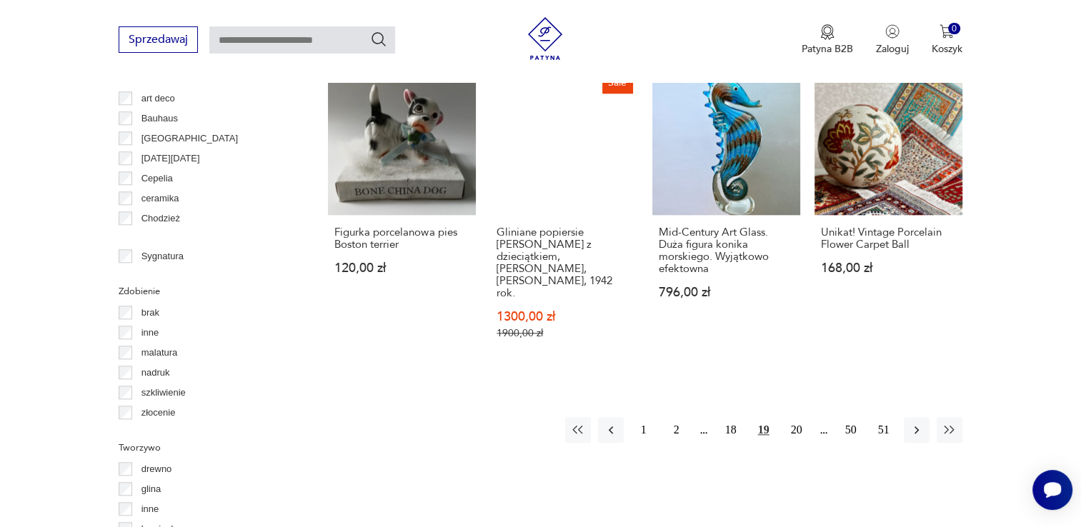
scroll to position [1379, 0]
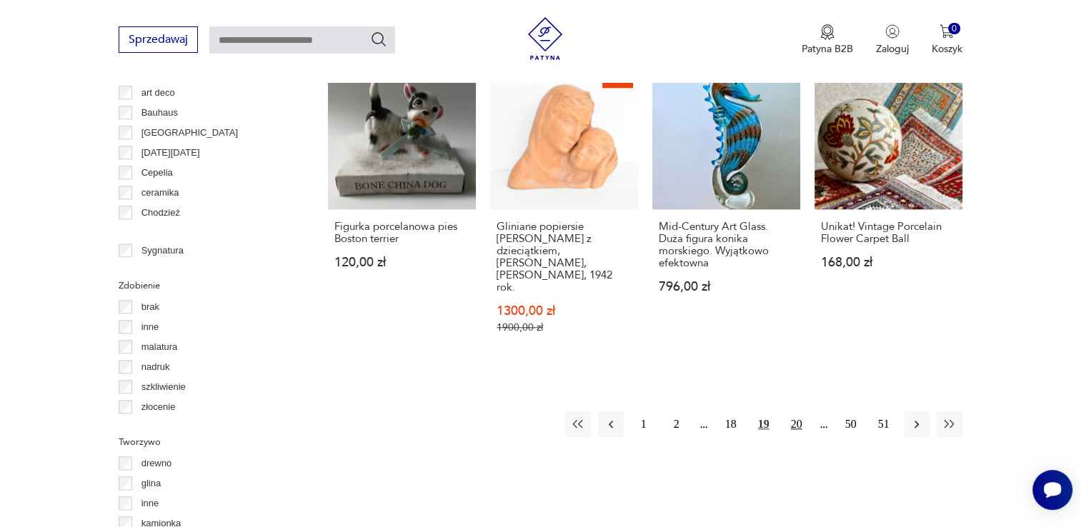
click at [797, 412] on button "20" at bounding box center [797, 425] width 26 height 26
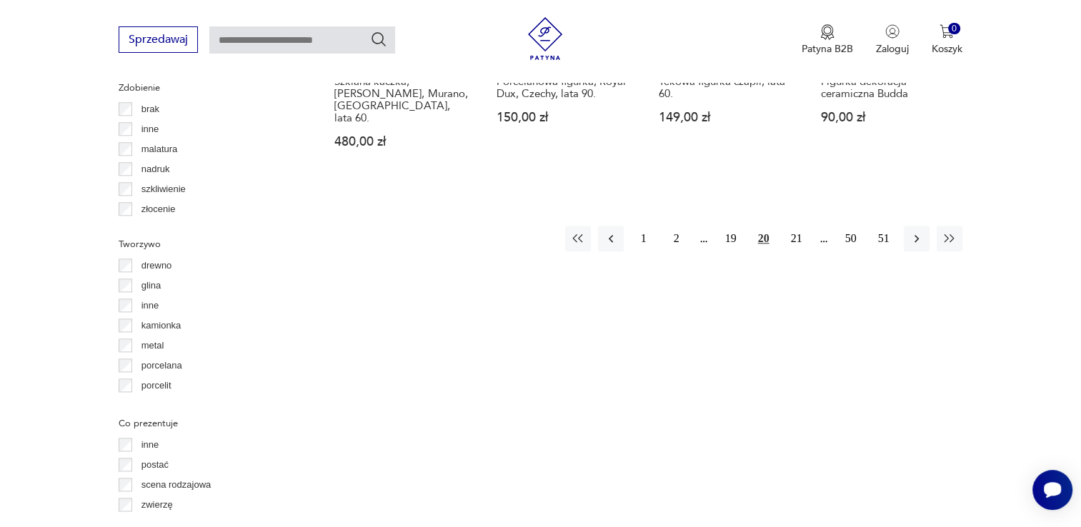
scroll to position [1594, 0]
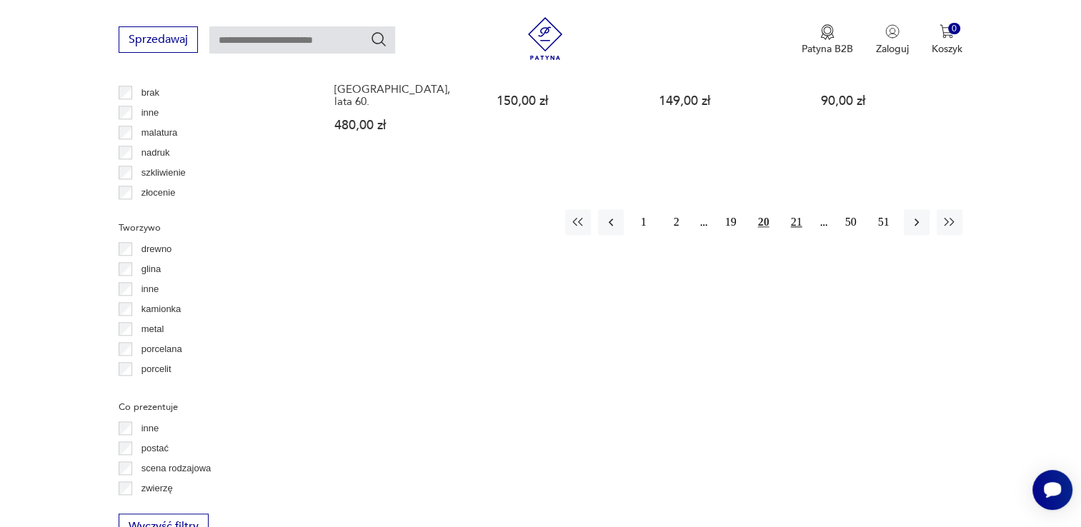
click at [800, 209] on button "21" at bounding box center [797, 222] width 26 height 26
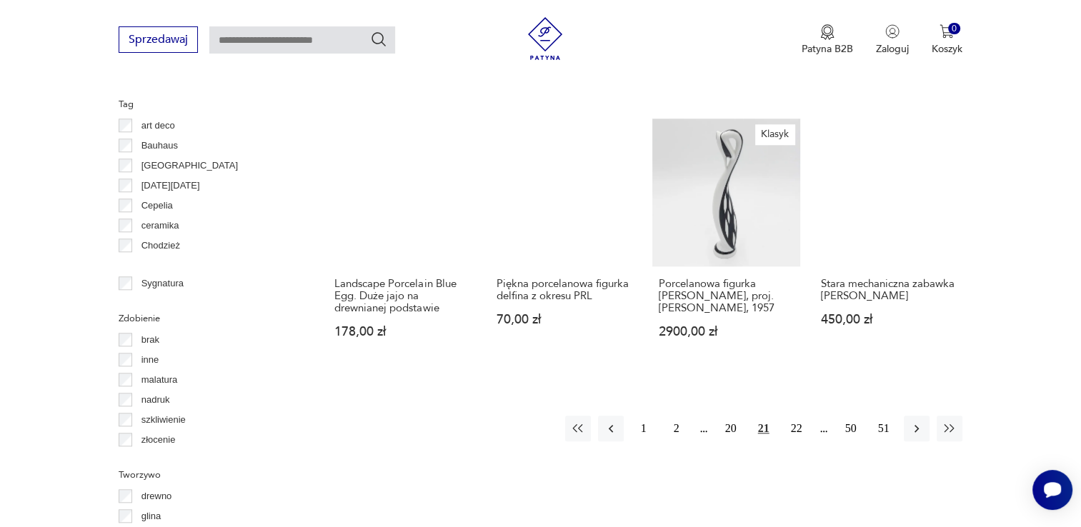
scroll to position [1379, 0]
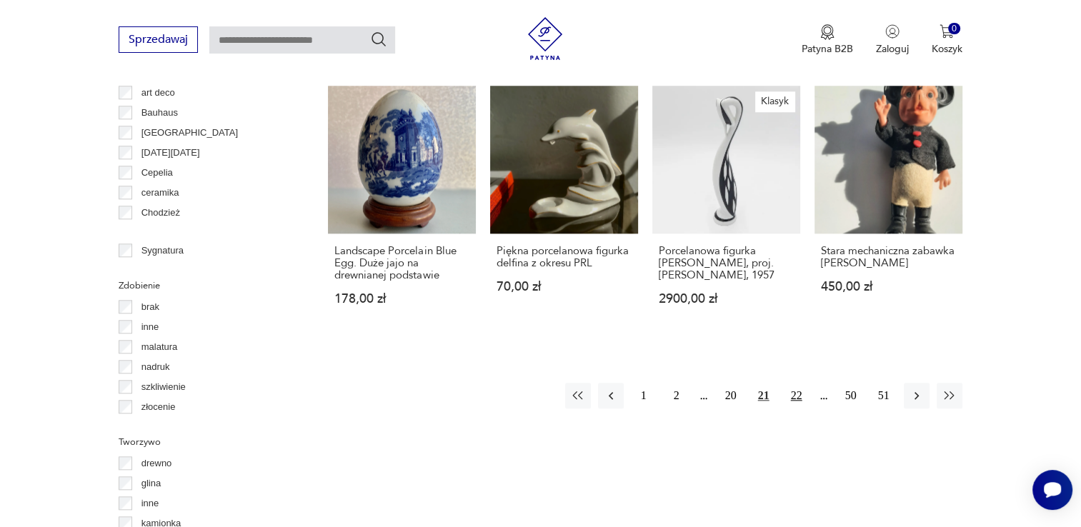
click at [792, 383] on button "22" at bounding box center [797, 396] width 26 height 26
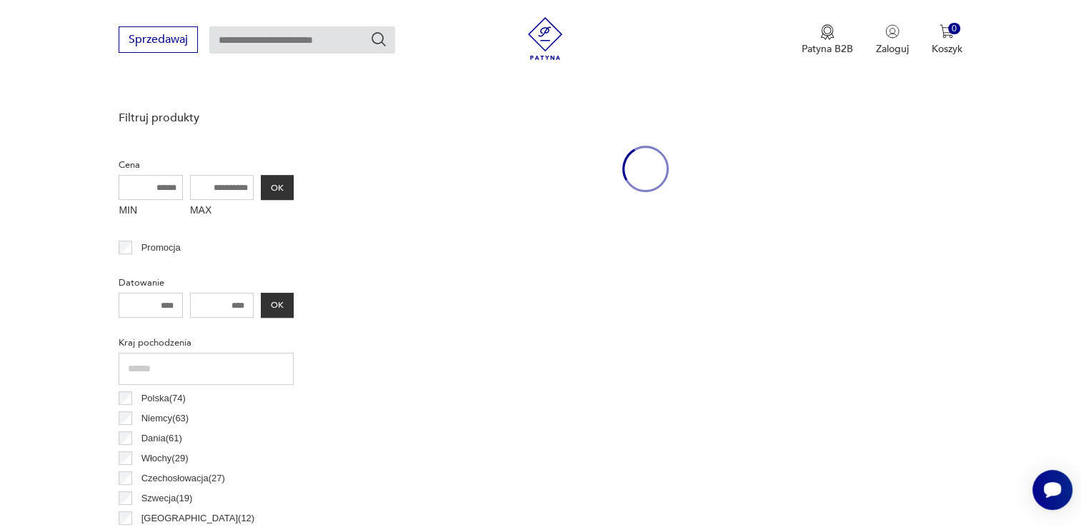
scroll to position [379, 0]
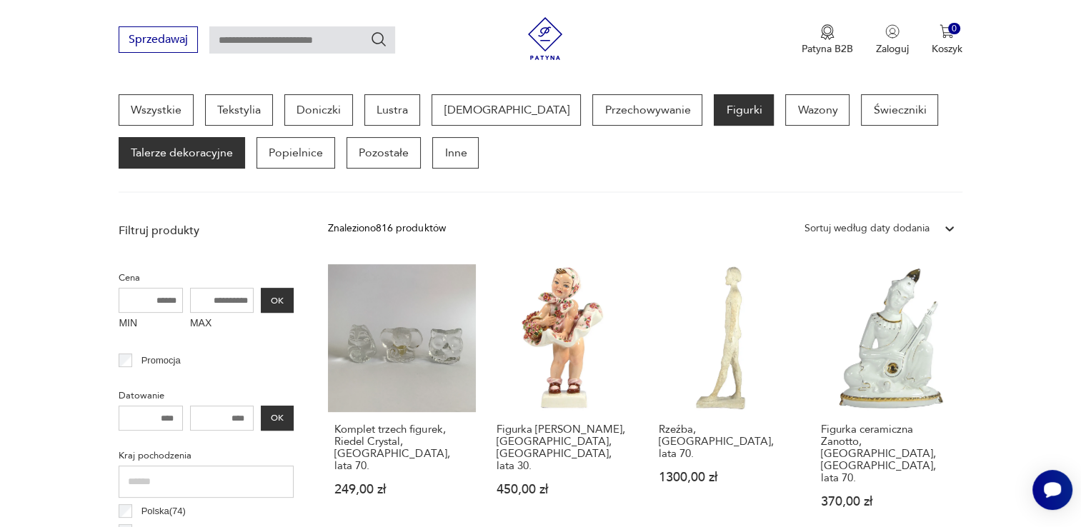
click at [192, 156] on p "Talerze dekoracyjne" at bounding box center [182, 152] width 126 height 31
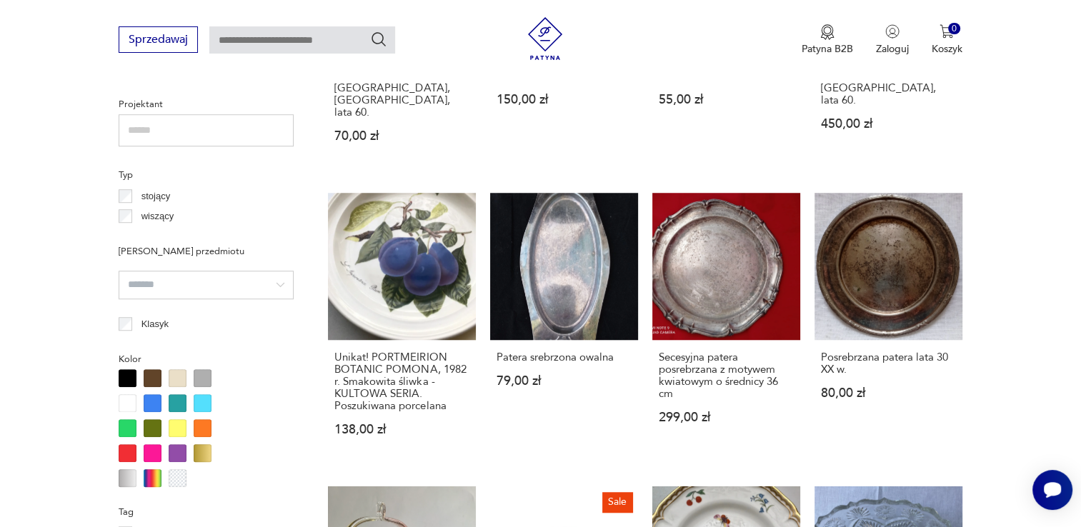
scroll to position [1308, 0]
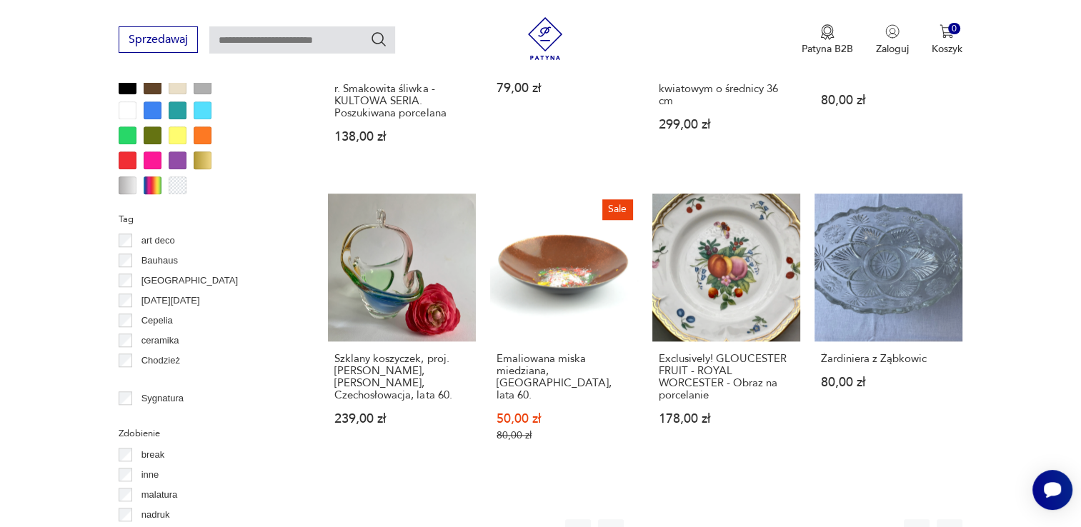
click at [643, 520] on button "1" at bounding box center [644, 533] width 26 height 26
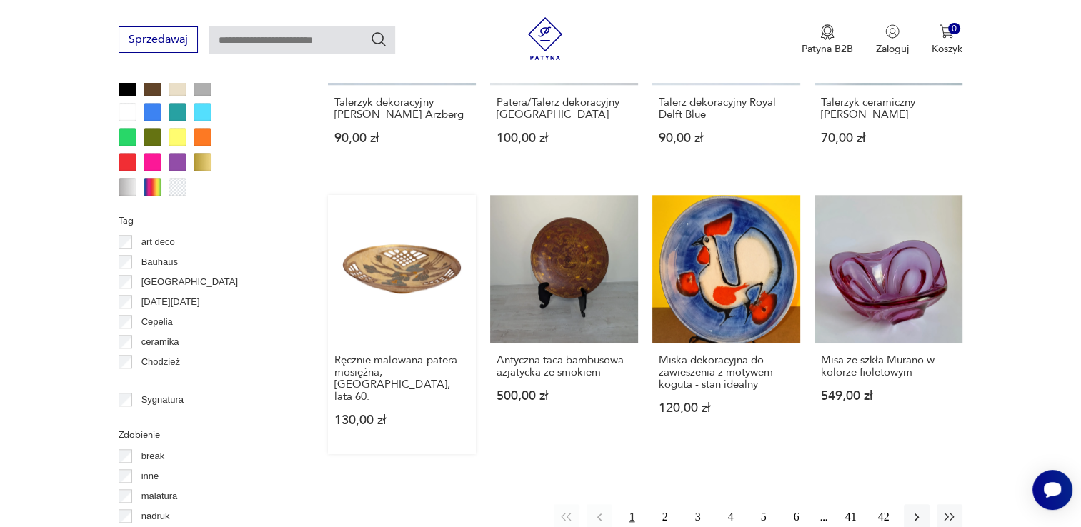
scroll to position [1308, 0]
